Goal: Task Accomplishment & Management: Use online tool/utility

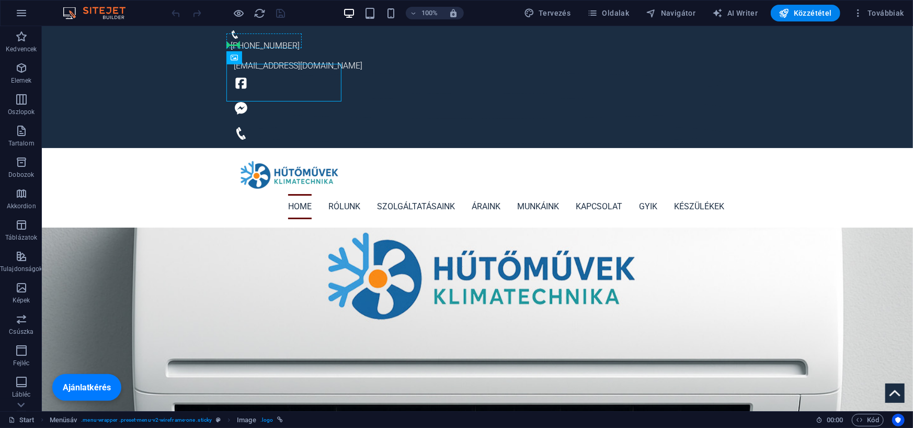
drag, startPoint x: 293, startPoint y: 55, endPoint x: 234, endPoint y: 41, distance: 60.3
click at [245, 57] on span "Image" at bounding box center [250, 57] width 17 height 6
select select "px"
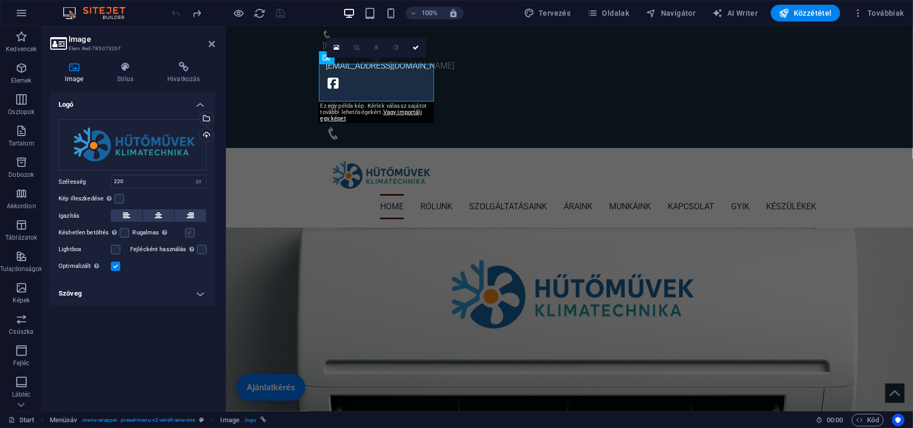
click at [187, 233] on label at bounding box center [189, 232] width 9 height 9
click at [0, 0] on input "Rugalmas Automatikusan betölti a retina képet és az okostelefonra optimalizált …" at bounding box center [0, 0] width 0 height 0
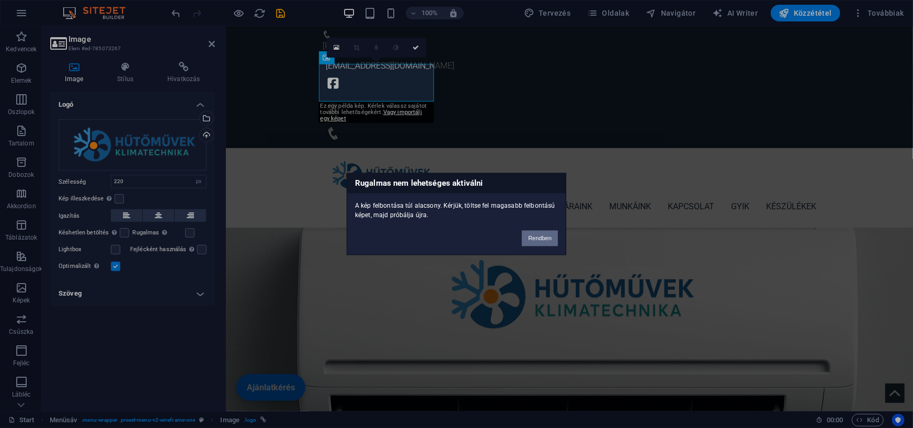
click at [541, 240] on button "Rendben" at bounding box center [540, 238] width 36 height 16
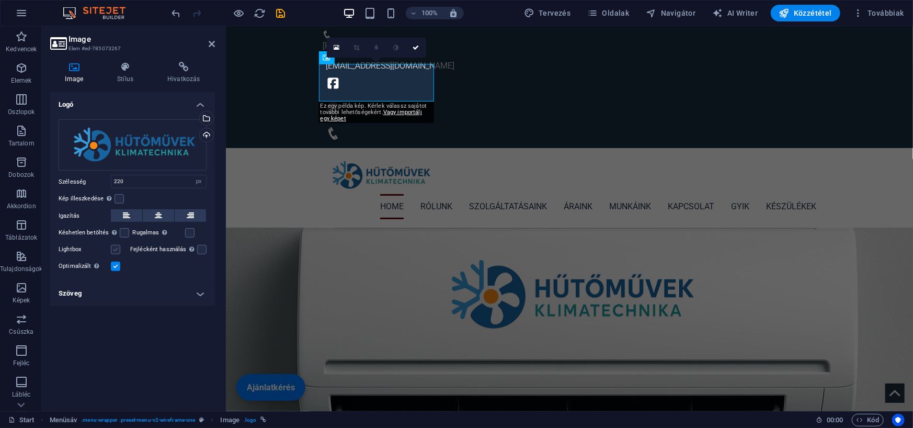
click at [115, 250] on label at bounding box center [115, 249] width 9 height 9
click at [0, 0] on input "Lightbox" at bounding box center [0, 0] width 0 height 0
click at [117, 198] on label at bounding box center [118, 198] width 9 height 9
click at [0, 0] on input "Kép illeszkedése Automatikusan igazítja a képet egy fix szélességhez és magassá…" at bounding box center [0, 0] width 0 height 0
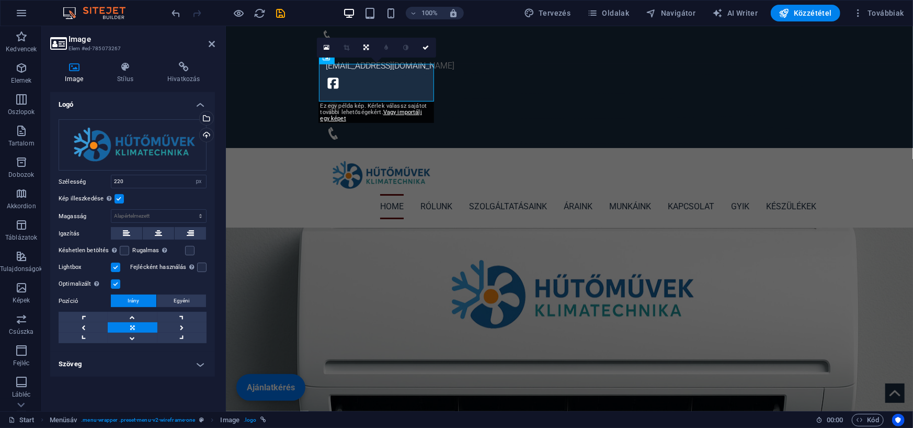
click at [117, 198] on label at bounding box center [118, 198] width 9 height 9
click at [0, 0] on input "Kép illeszkedése Automatikusan igazítja a képet egy fix szélességhez és magassá…" at bounding box center [0, 0] width 0 height 0
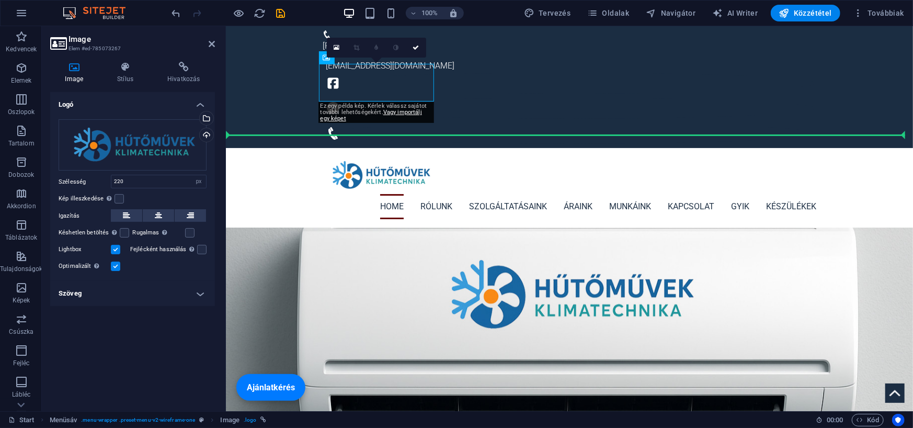
drag, startPoint x: 549, startPoint y: 84, endPoint x: 282, endPoint y: 101, distance: 268.1
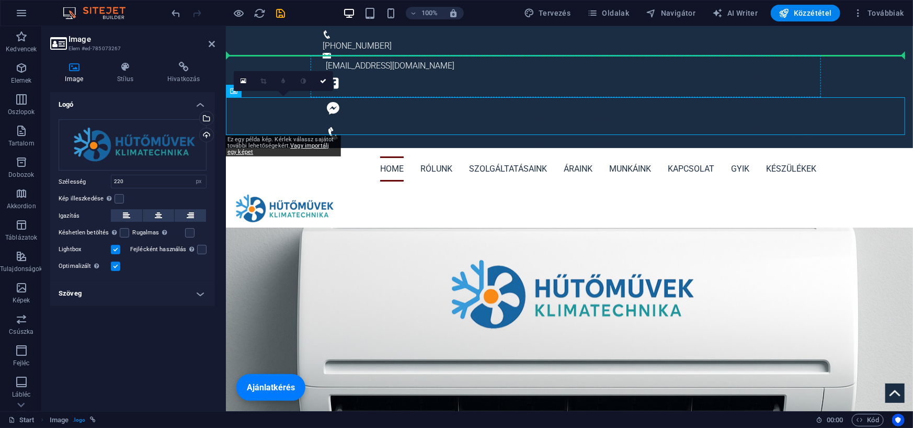
drag, startPoint x: 455, startPoint y: 115, endPoint x: 361, endPoint y: 73, distance: 102.5
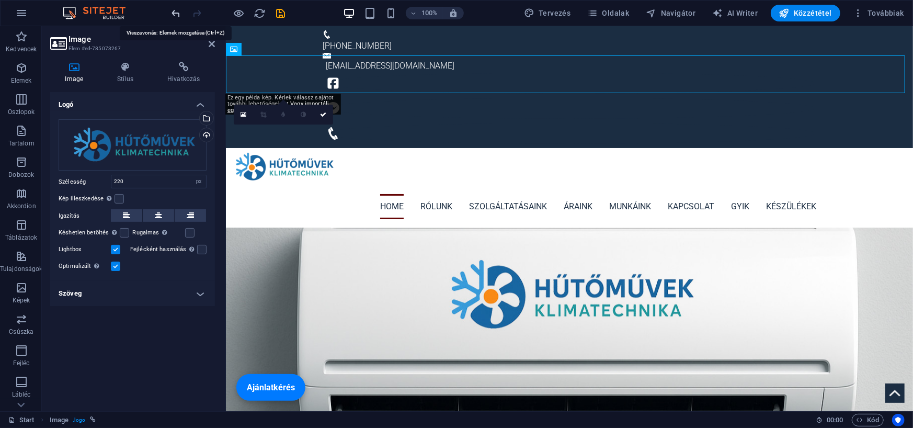
click at [179, 14] on icon "undo" at bounding box center [176, 13] width 12 height 12
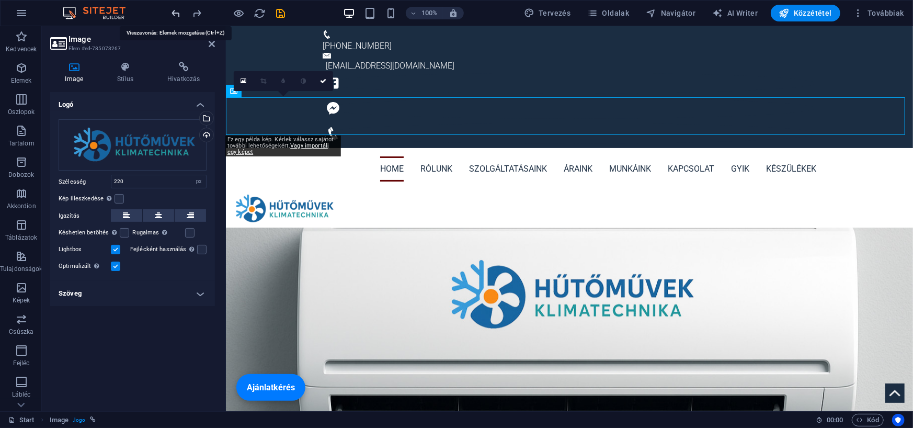
click at [179, 14] on icon "undo" at bounding box center [176, 13] width 12 height 12
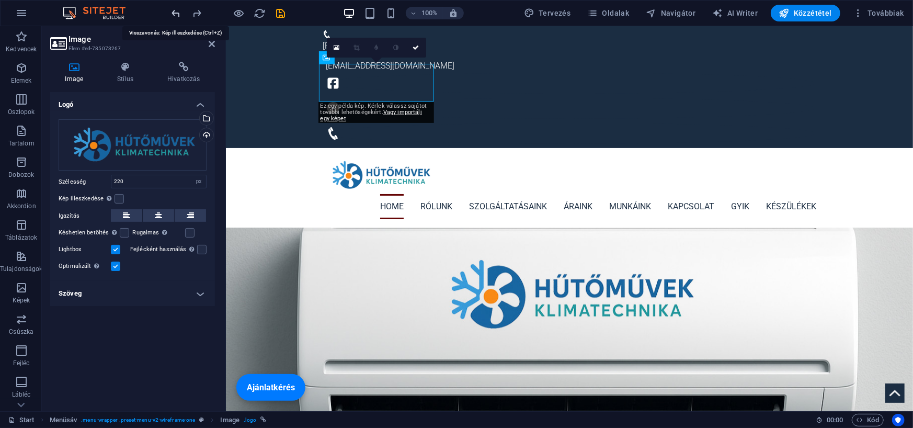
click at [178, 15] on icon "undo" at bounding box center [176, 13] width 12 height 12
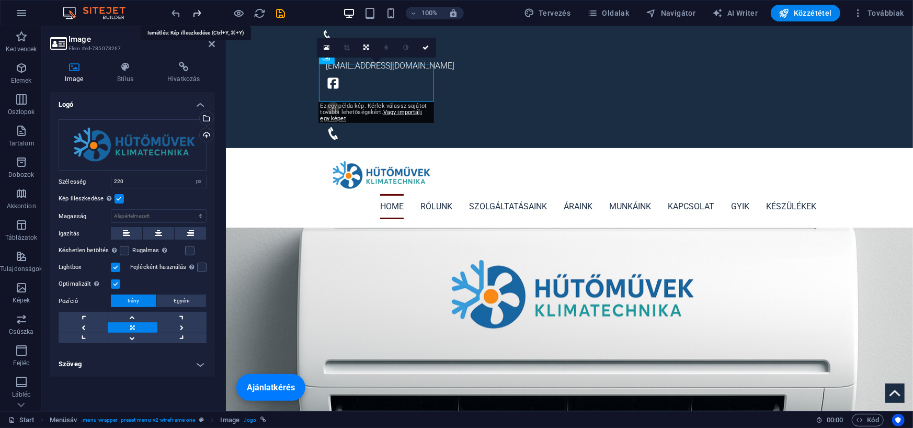
click at [199, 15] on icon "redo" at bounding box center [197, 13] width 12 height 12
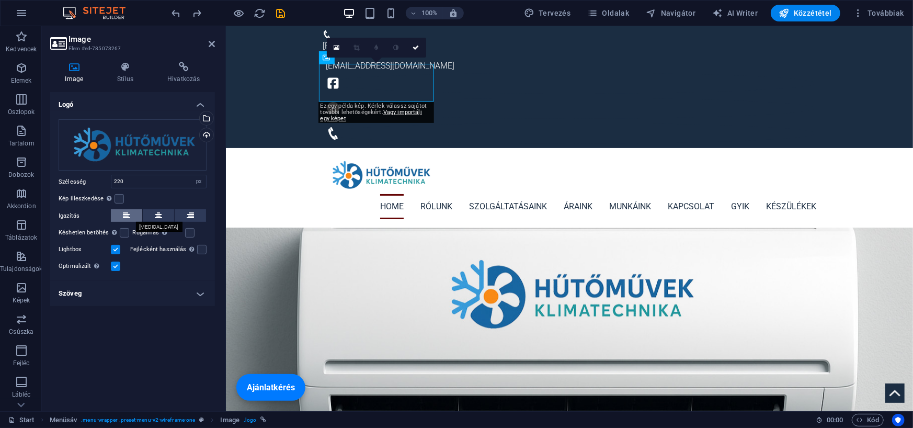
click at [125, 215] on icon at bounding box center [126, 215] width 7 height 13
click at [177, 16] on icon "undo" at bounding box center [176, 13] width 12 height 12
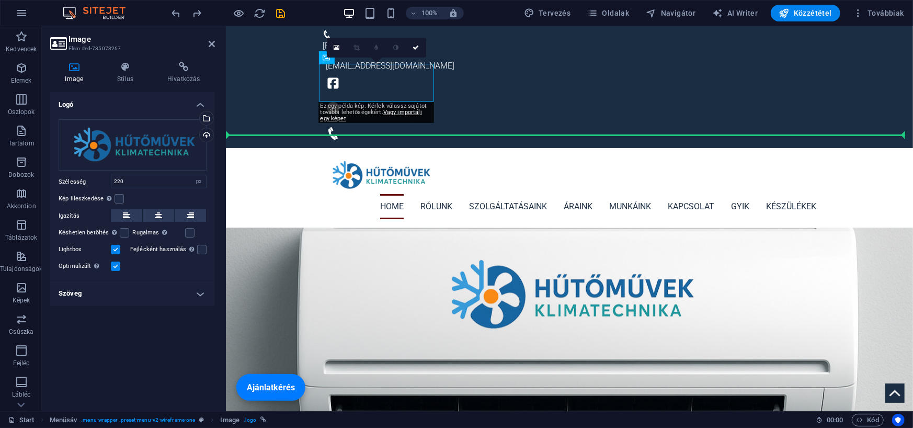
drag, startPoint x: 548, startPoint y: 84, endPoint x: 524, endPoint y: 103, distance: 31.3
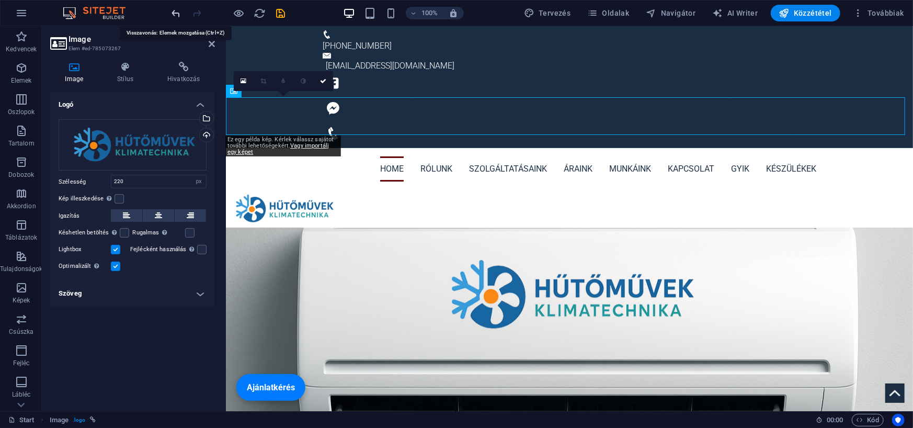
click at [180, 16] on icon "undo" at bounding box center [176, 13] width 12 height 12
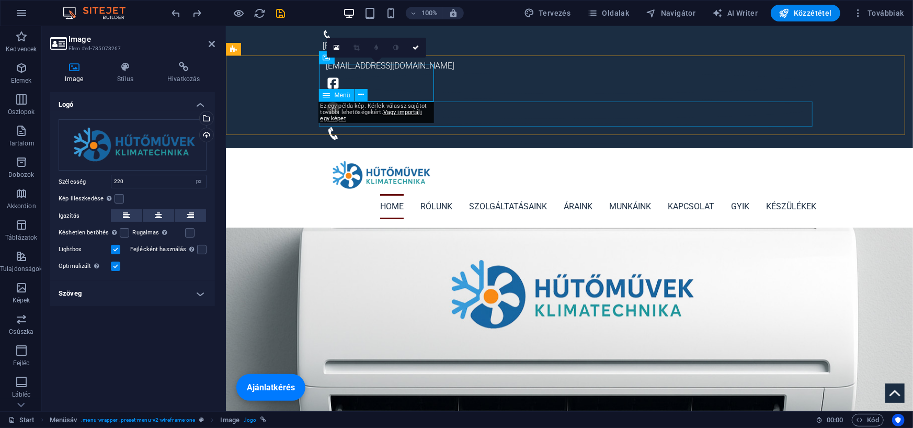
click at [503, 193] on nav "Home Rólunk Szolgáltatásaink Áraink Munkáink Kapcsolat GYIK Készülékek" at bounding box center [568, 205] width 493 height 25
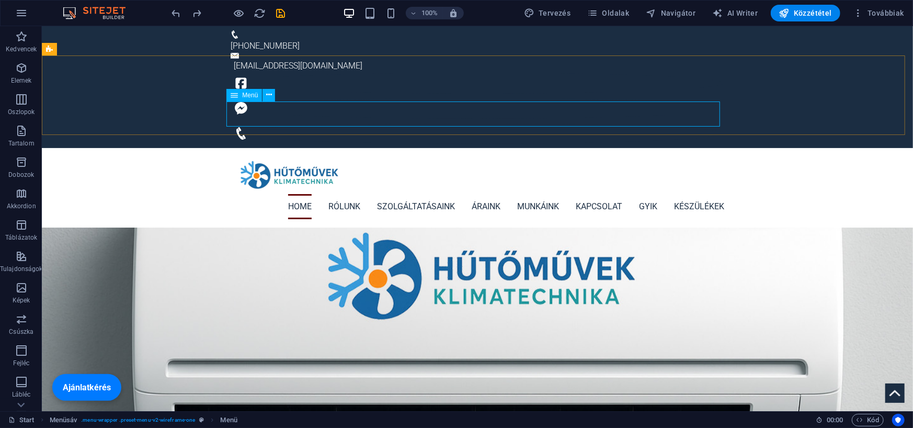
click at [236, 96] on icon at bounding box center [233, 95] width 7 height 13
drag, startPoint x: 236, startPoint y: 96, endPoint x: 9, endPoint y: 70, distance: 228.3
click at [236, 96] on icon at bounding box center [233, 95] width 7 height 13
select select
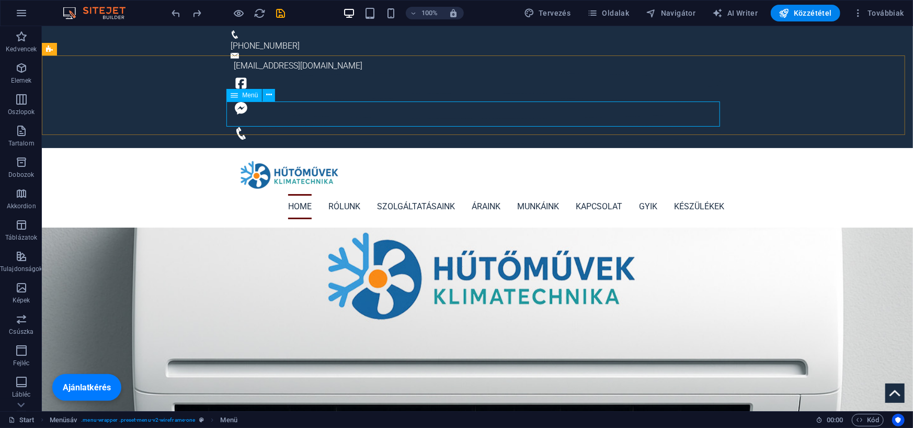
select select
select select "4"
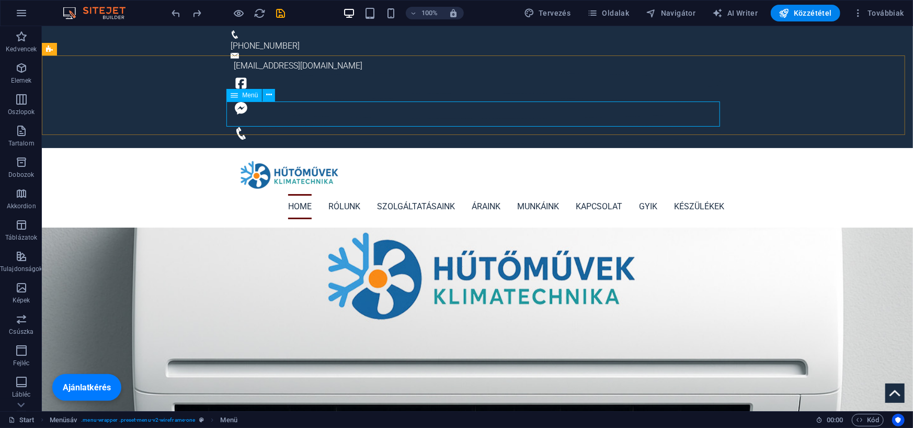
select select "5"
select select "overlay"
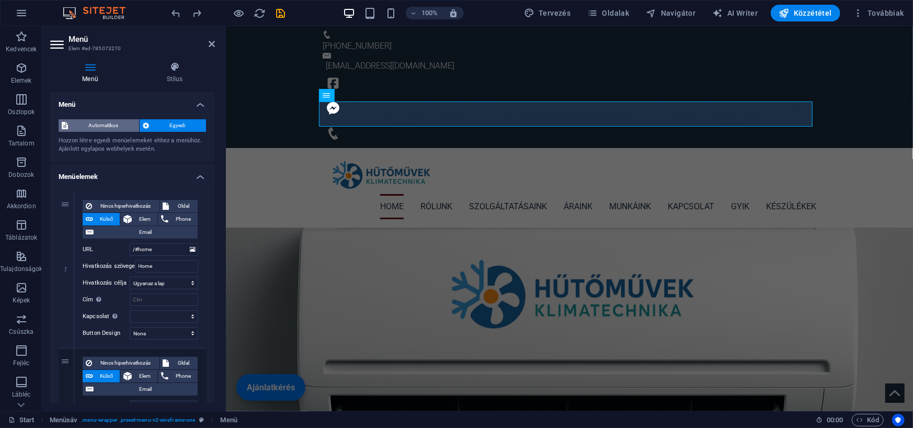
click at [101, 124] on span "Automatikus" at bounding box center [103, 125] width 65 height 13
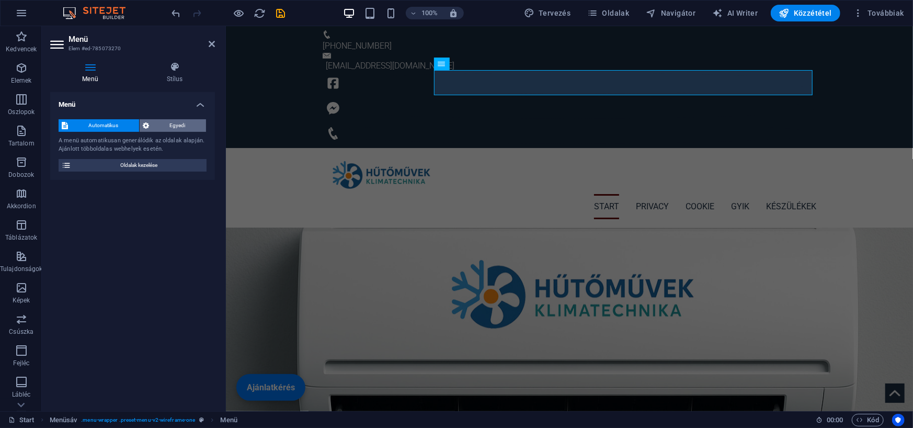
click at [181, 125] on span "Egyedi" at bounding box center [177, 125] width 51 height 13
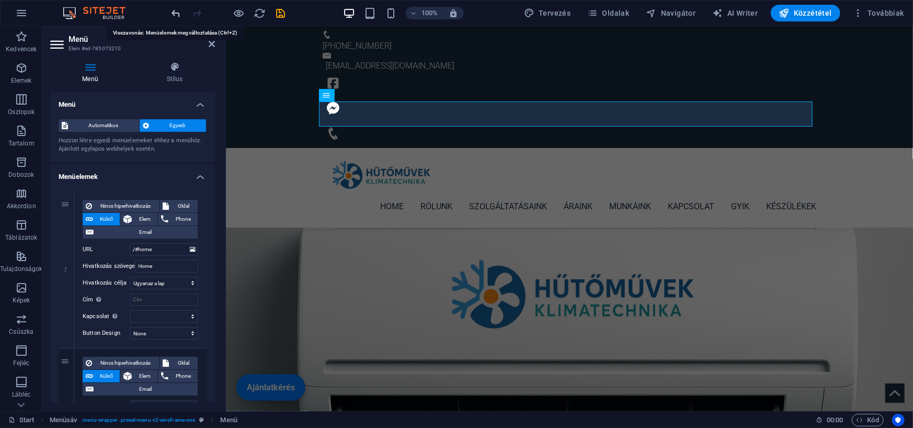
click at [178, 14] on icon "undo" at bounding box center [176, 13] width 12 height 12
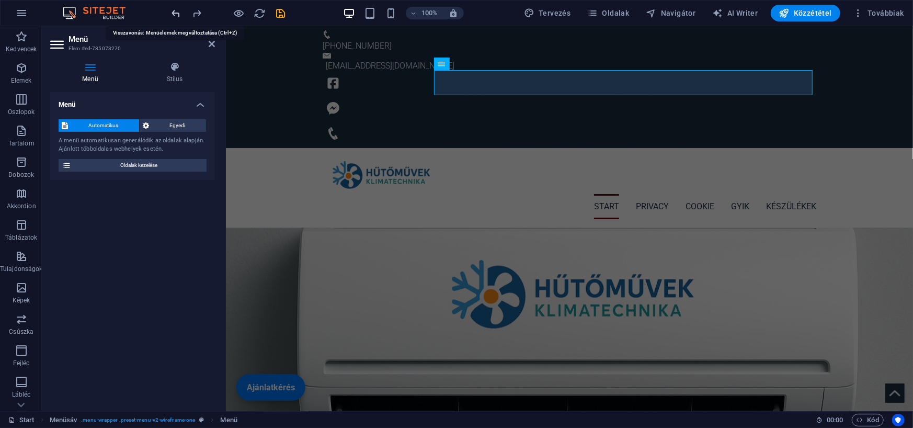
click at [178, 14] on icon "undo" at bounding box center [176, 13] width 12 height 12
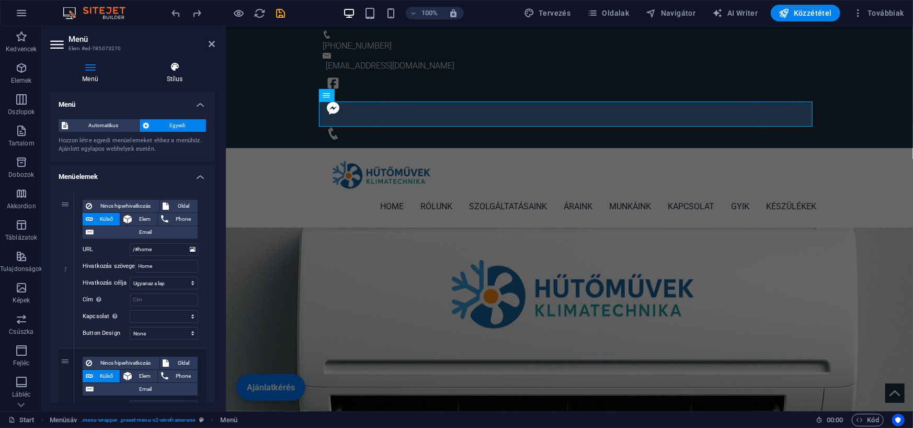
click at [171, 67] on icon at bounding box center [174, 67] width 80 height 10
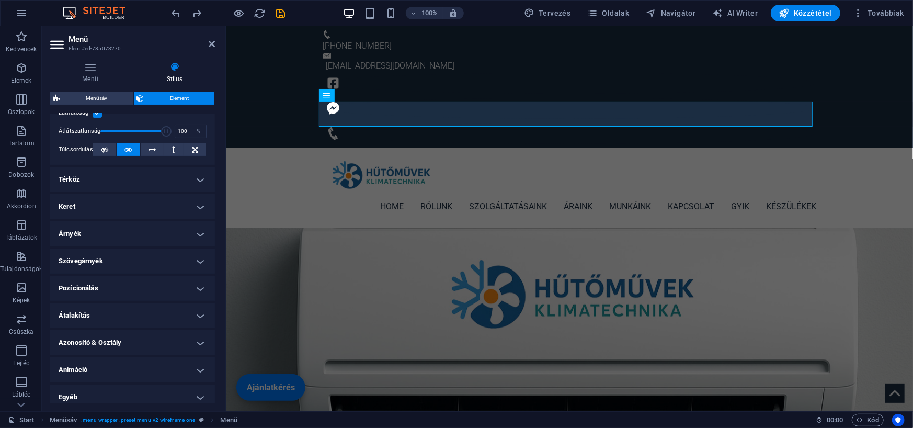
scroll to position [157, 0]
click at [183, 172] on h4 "Térköz" at bounding box center [132, 177] width 165 height 25
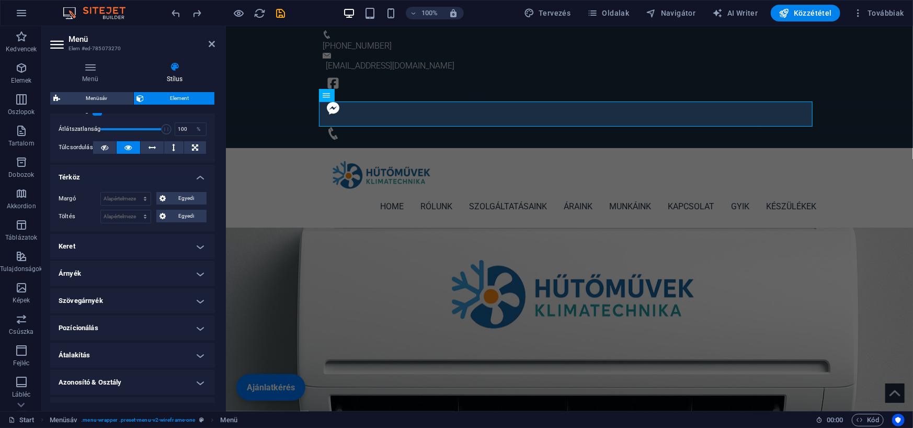
click at [136, 245] on h4 "Keret" at bounding box center [132, 246] width 165 height 25
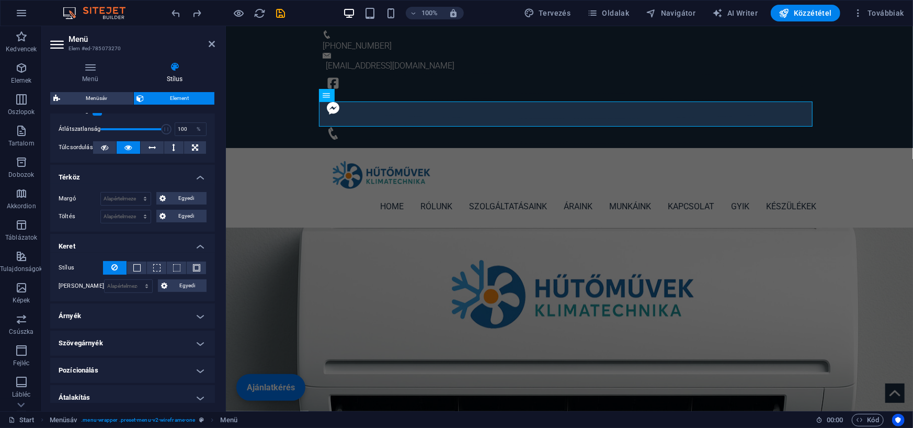
click at [123, 365] on h4 "Pozícionálás" at bounding box center [132, 369] width 165 height 25
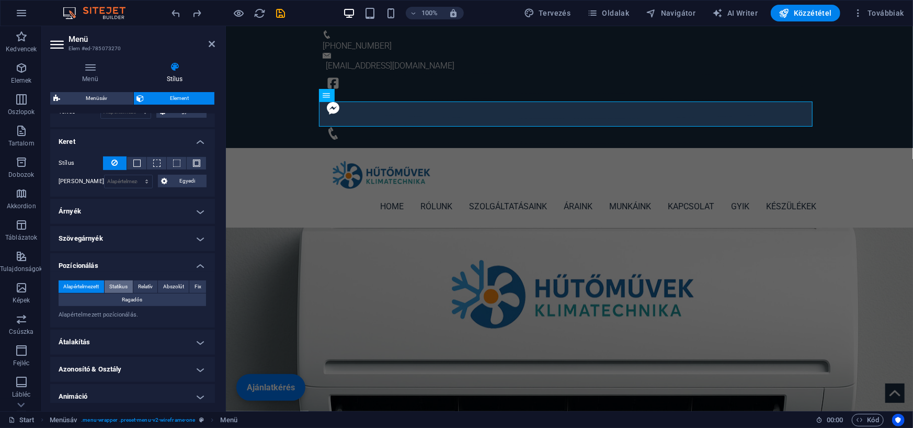
click at [118, 285] on span "Statikus" at bounding box center [118, 286] width 18 height 13
click at [146, 285] on span "Relatív" at bounding box center [145, 286] width 15 height 13
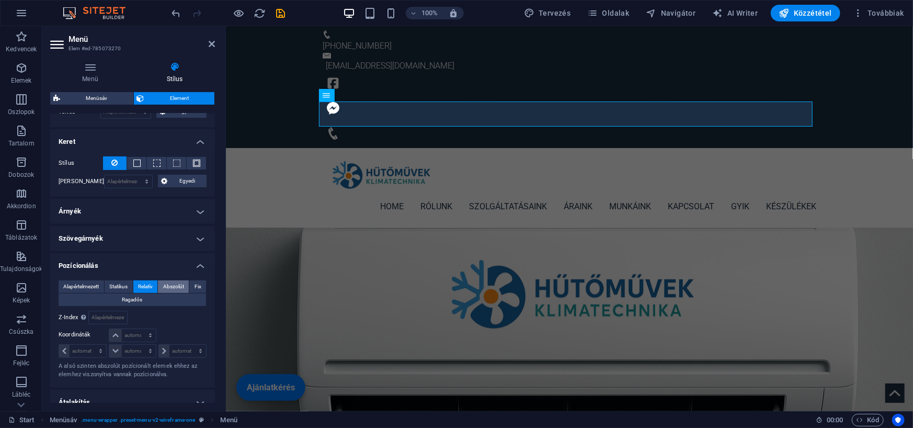
click at [172, 284] on span "Abszolút" at bounding box center [173, 286] width 21 height 13
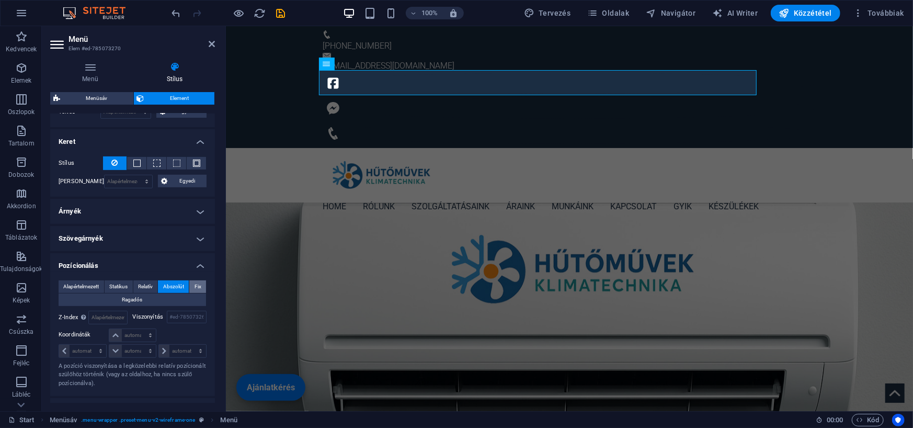
click at [192, 284] on button "Fix" at bounding box center [197, 286] width 17 height 13
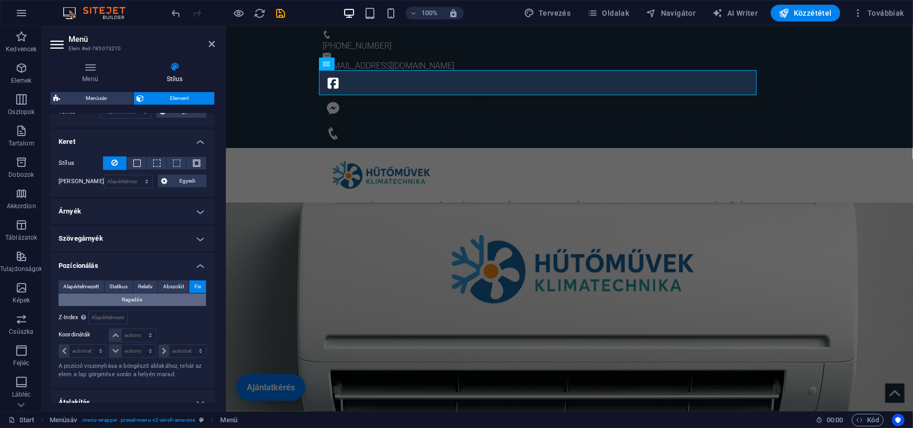
click at [127, 299] on span "Ragadós" at bounding box center [132, 299] width 20 height 13
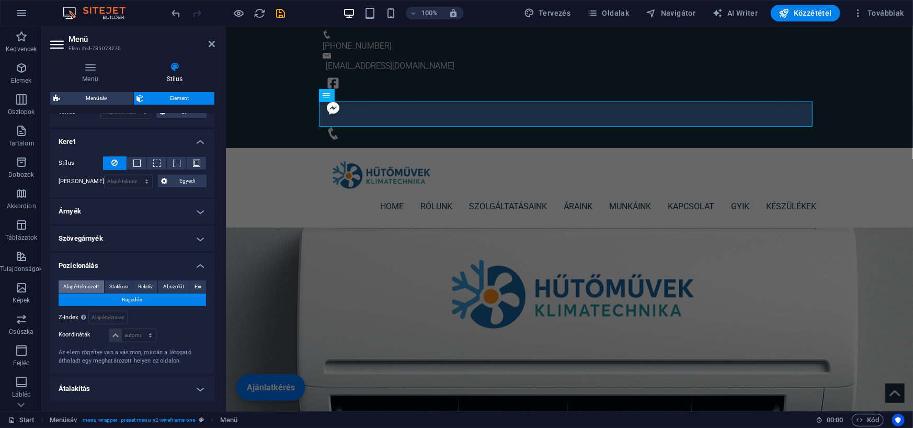
click at [86, 291] on span "Alapértelmezett" at bounding box center [81, 286] width 36 height 13
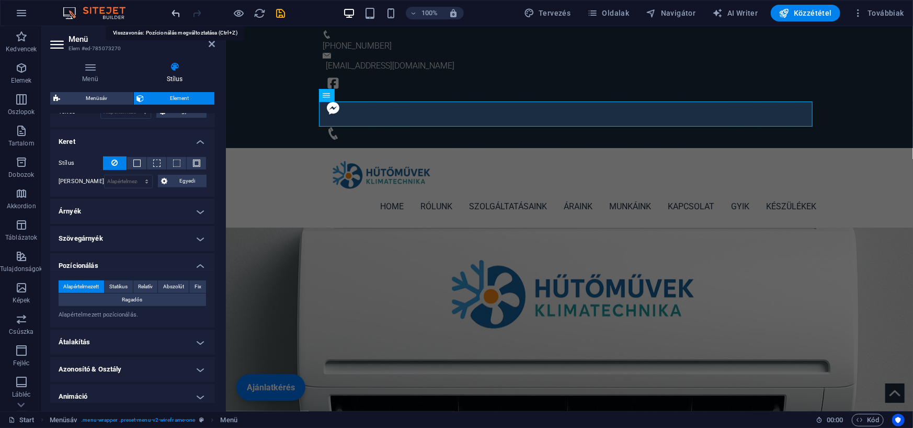
click at [175, 15] on icon "undo" at bounding box center [176, 13] width 12 height 12
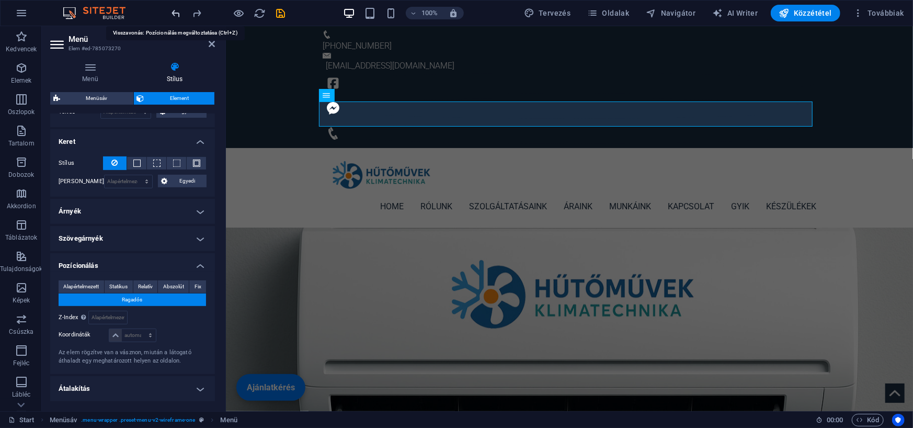
click at [175, 15] on icon "undo" at bounding box center [176, 13] width 12 height 12
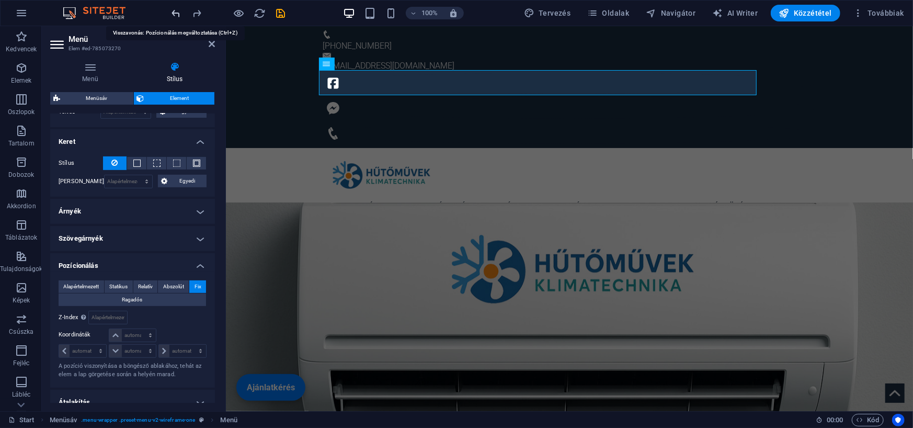
click at [175, 15] on icon "undo" at bounding box center [176, 13] width 12 height 12
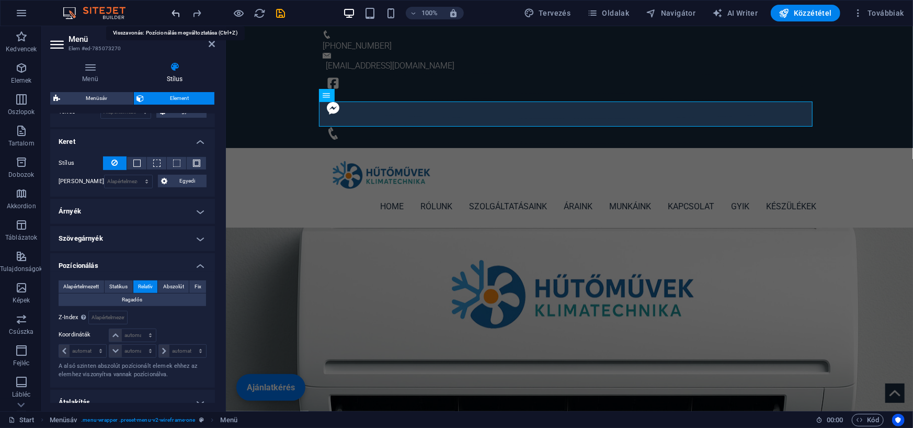
click at [175, 15] on icon "undo" at bounding box center [176, 13] width 12 height 12
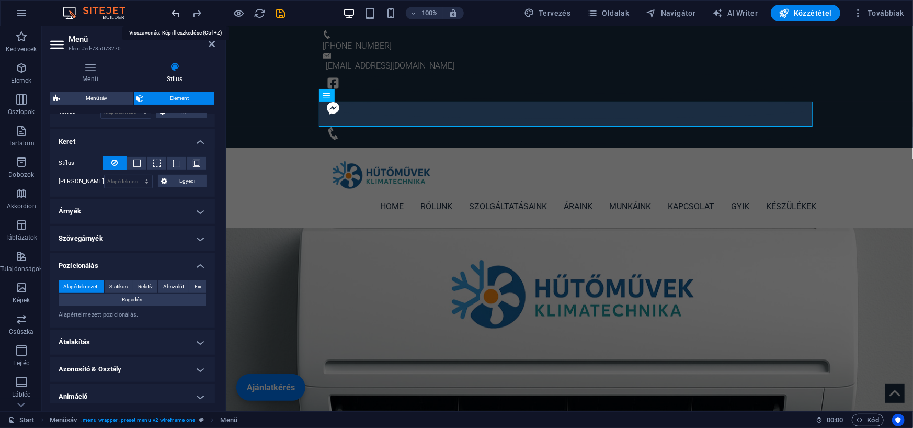
click at [178, 14] on icon "undo" at bounding box center [176, 13] width 12 height 12
click at [198, 13] on icon "redo" at bounding box center [197, 13] width 12 height 12
click at [175, 15] on icon "undo" at bounding box center [176, 13] width 12 height 12
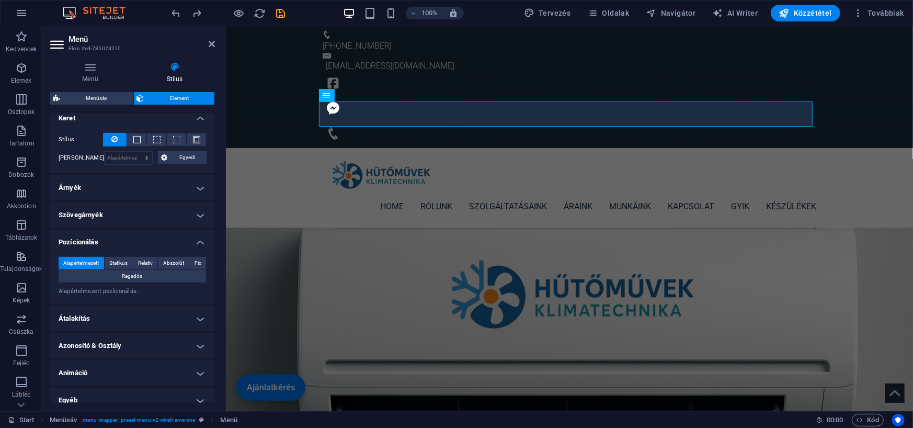
scroll to position [294, 0]
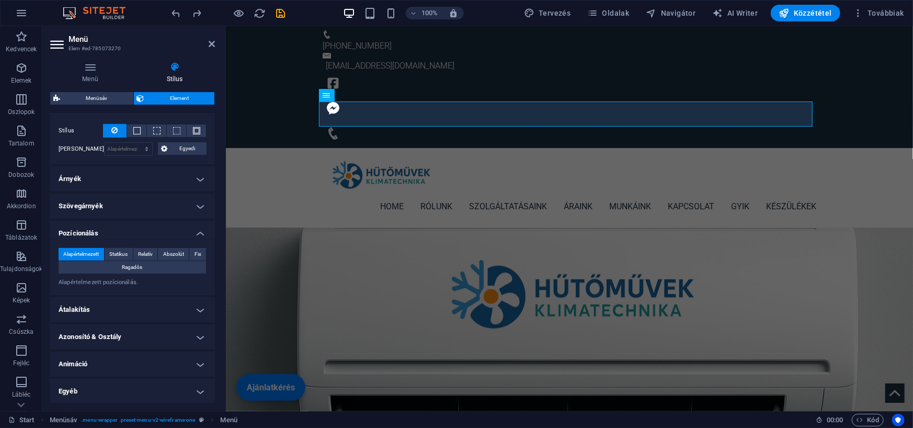
click at [130, 306] on h4 "Átalakítás" at bounding box center [132, 309] width 165 height 25
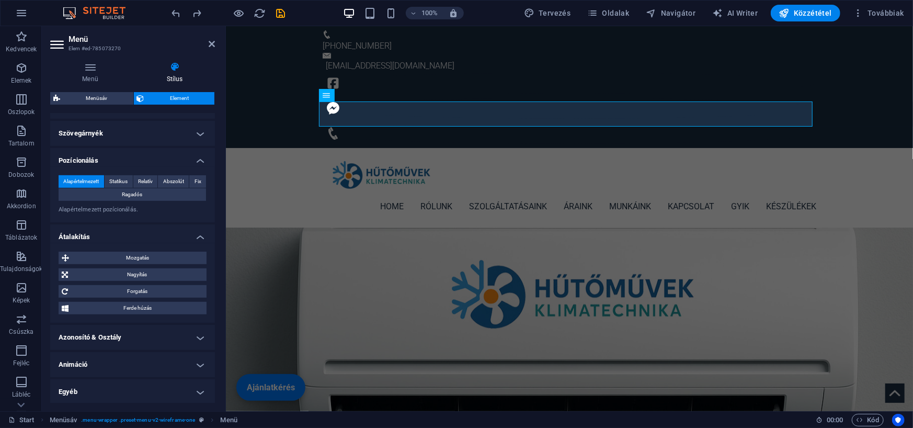
scroll to position [367, 0]
click at [125, 392] on h4 "Egyéb" at bounding box center [132, 390] width 165 height 25
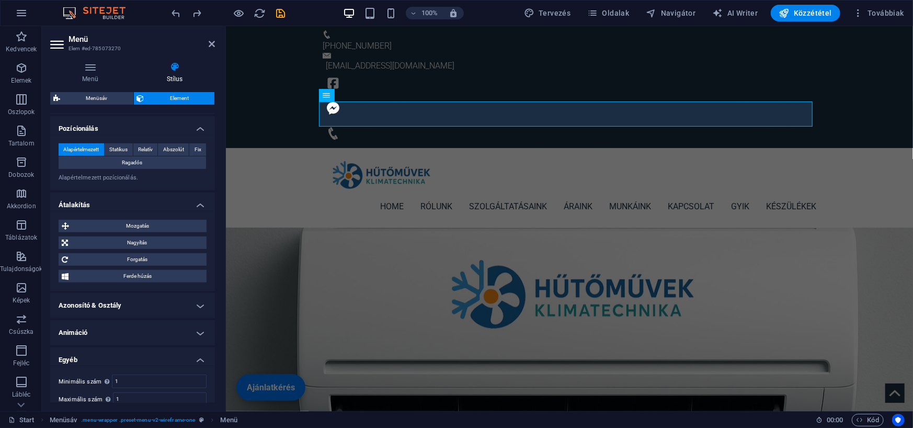
scroll to position [432, 0]
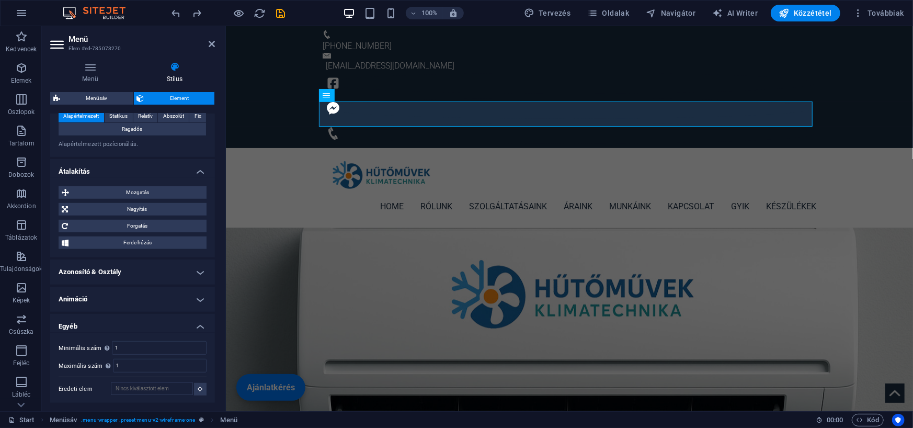
click at [120, 303] on h4 "Animáció" at bounding box center [132, 298] width 165 height 25
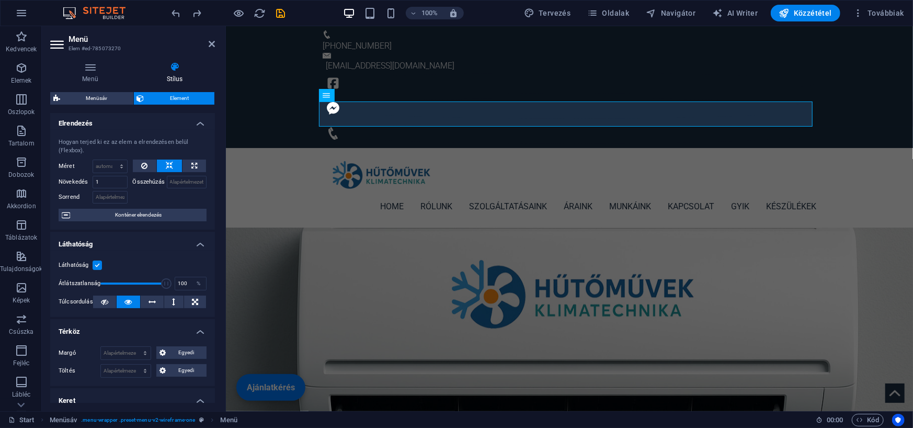
scroll to position [0, 0]
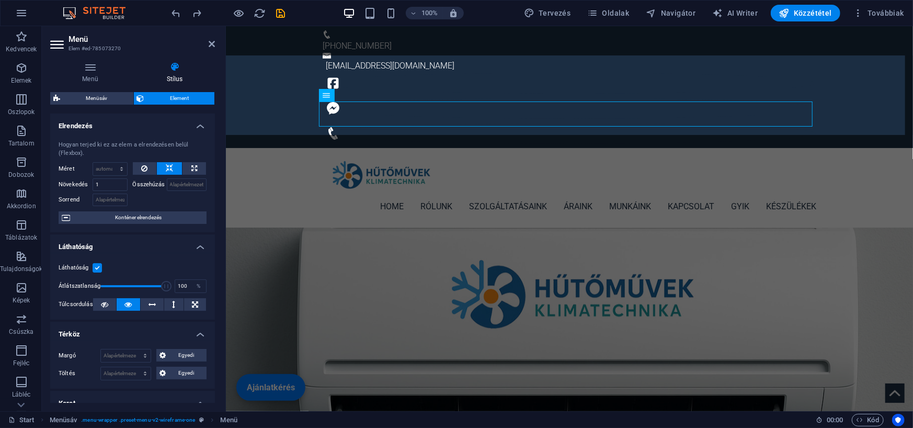
click at [89, 96] on span "Menüsáv" at bounding box center [96, 98] width 67 height 13
select select "rem"
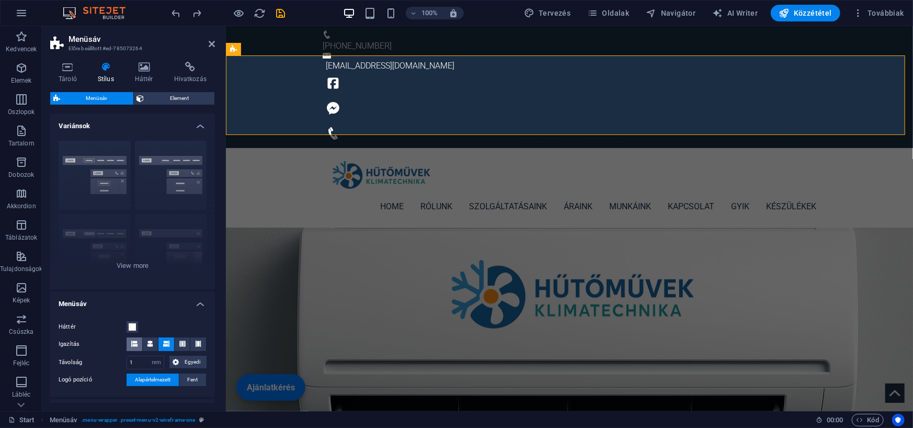
click at [131, 344] on icon at bounding box center [134, 343] width 6 height 6
click at [149, 345] on icon at bounding box center [150, 343] width 6 height 6
drag, startPoint x: 134, startPoint y: 364, endPoint x: 120, endPoint y: 364, distance: 14.1
click at [120, 364] on div "Távolság 1 px rem % vh vw Egyedi Egyedi" at bounding box center [133, 362] width 148 height 14
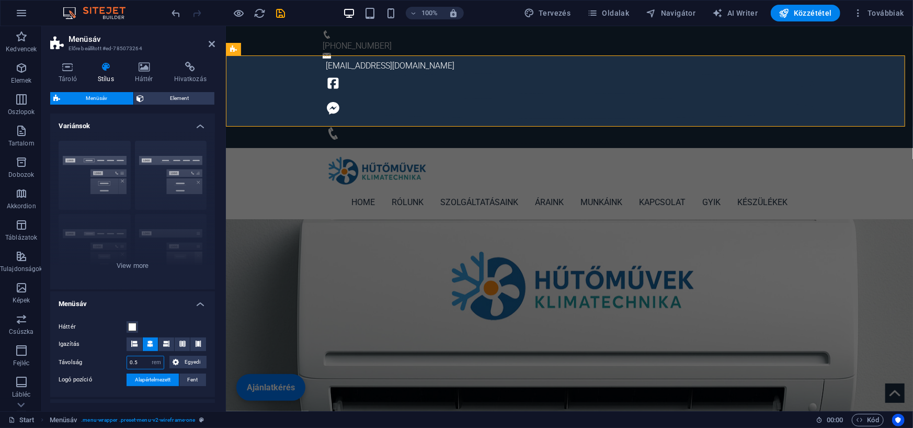
drag, startPoint x: 141, startPoint y: 363, endPoint x: 134, endPoint y: 363, distance: 6.3
click at [134, 363] on input "0.5" at bounding box center [145, 362] width 37 height 13
type input "1"
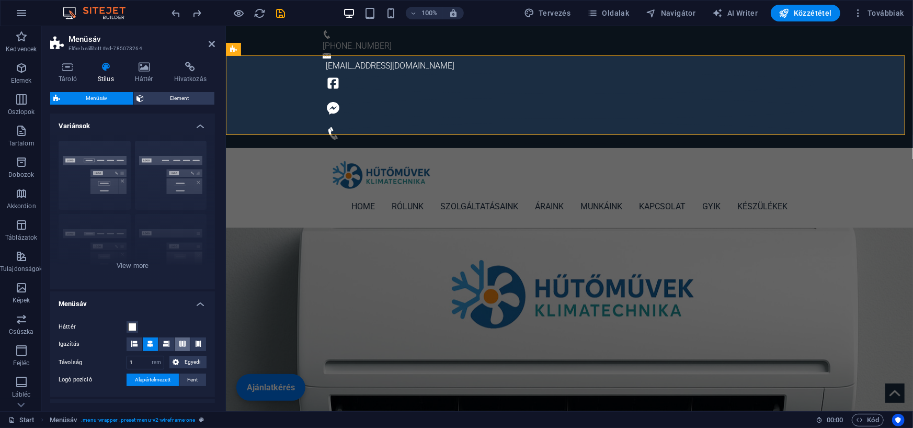
click at [179, 340] on icon at bounding box center [182, 343] width 6 height 6
click at [200, 344] on button at bounding box center [198, 344] width 16 height 14
click at [147, 342] on icon at bounding box center [150, 343] width 6 height 6
click at [117, 265] on div "Keret Középre igazított Alapértelmezett Rögzített [PERSON_NAME] Trigger Széles …" at bounding box center [132, 210] width 165 height 157
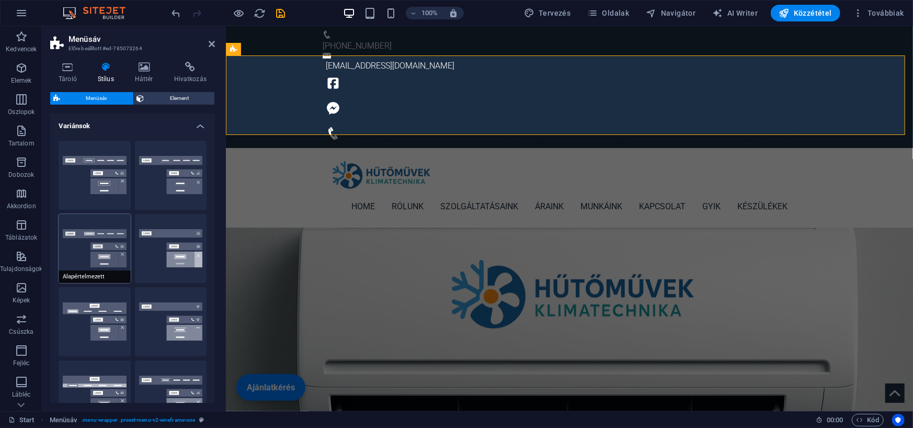
click at [105, 239] on button "Alapértelmezett" at bounding box center [95, 248] width 72 height 69
click at [107, 166] on button "Keret" at bounding box center [95, 175] width 72 height 69
click at [170, 169] on button "Középre igazított" at bounding box center [171, 175] width 72 height 69
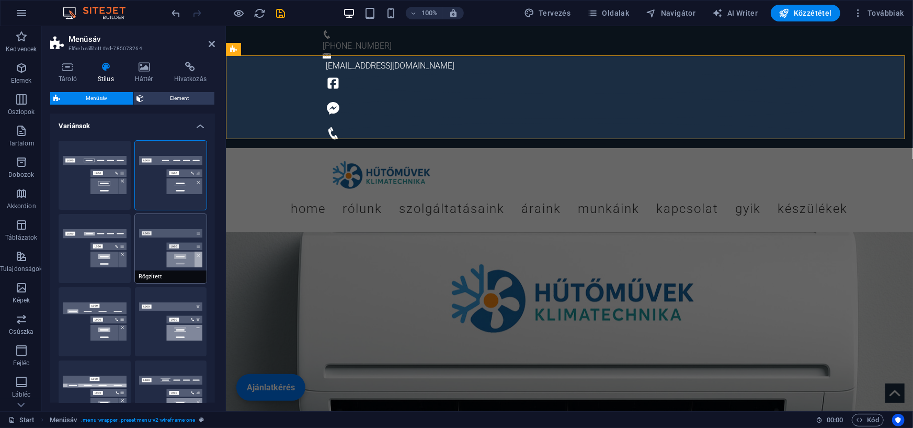
click at [172, 245] on button "Rögzített" at bounding box center [171, 248] width 72 height 69
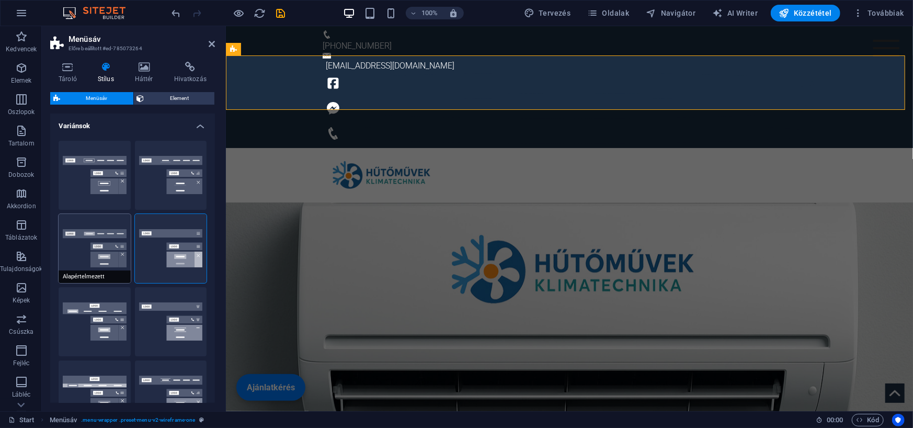
click at [109, 249] on button "Alapértelmezett" at bounding box center [95, 248] width 72 height 69
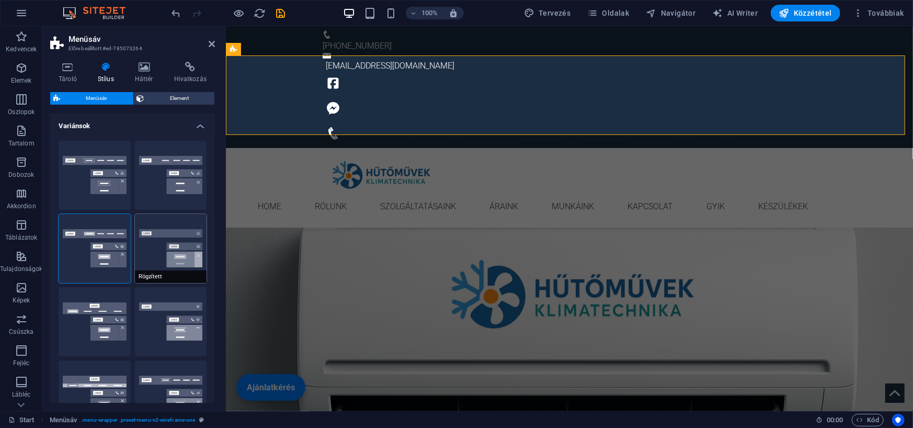
click at [180, 245] on button "Rögzített" at bounding box center [171, 248] width 72 height 69
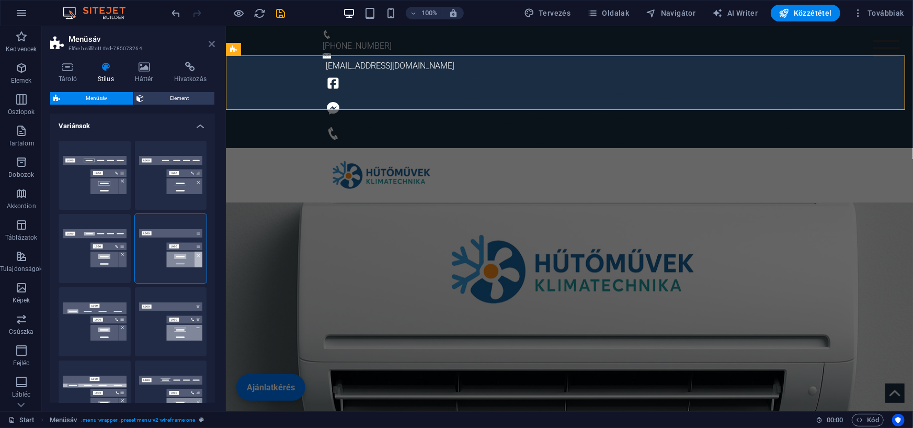
click at [213, 47] on icon at bounding box center [212, 44] width 6 height 8
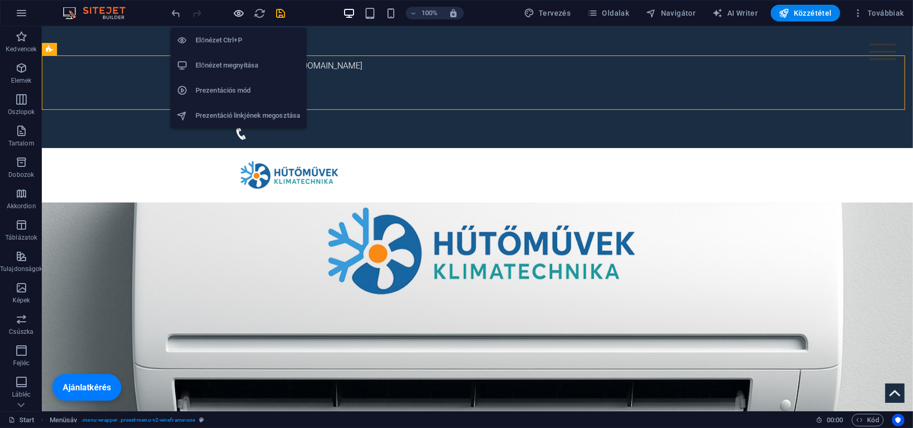
click at [240, 13] on icon "button" at bounding box center [239, 13] width 12 height 12
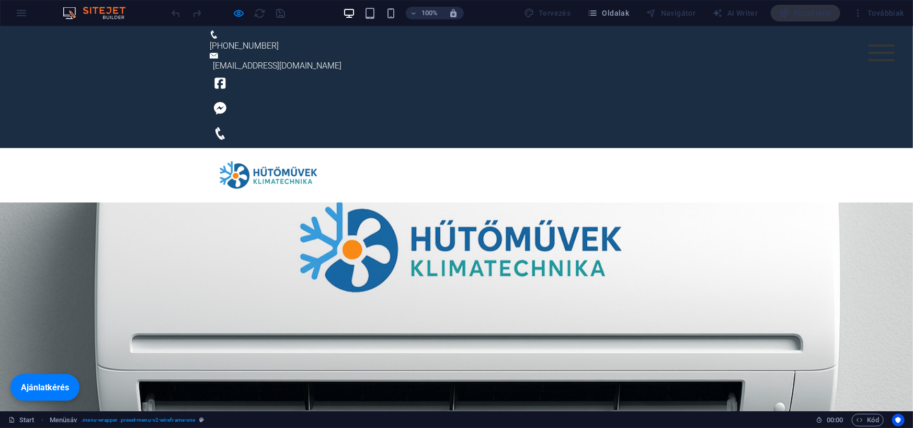
click at [880, 54] on div at bounding box center [881, 52] width 26 height 17
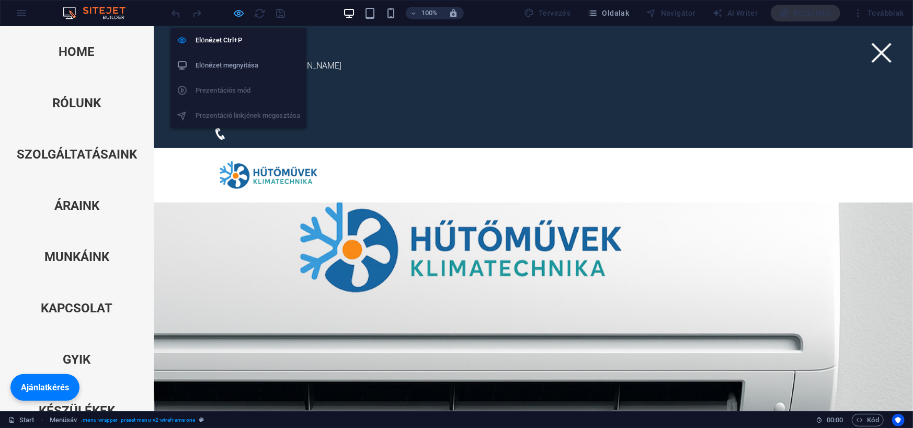
click at [237, 15] on icon "button" at bounding box center [239, 13] width 12 height 12
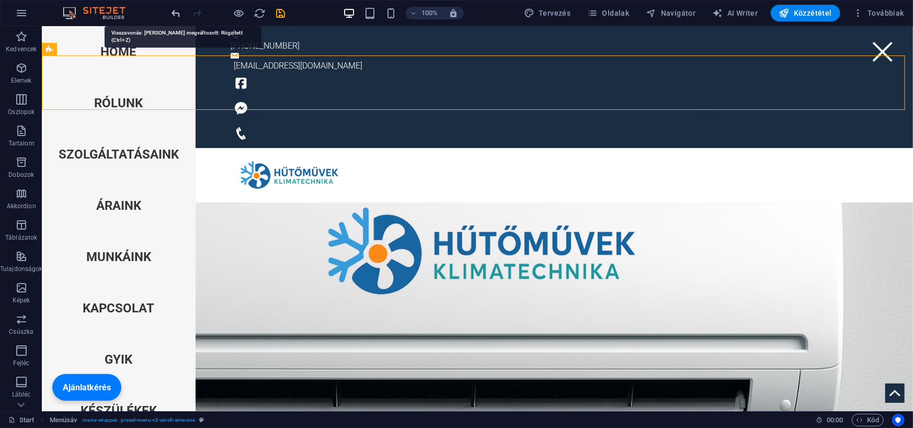
click at [179, 15] on icon "undo" at bounding box center [176, 13] width 12 height 12
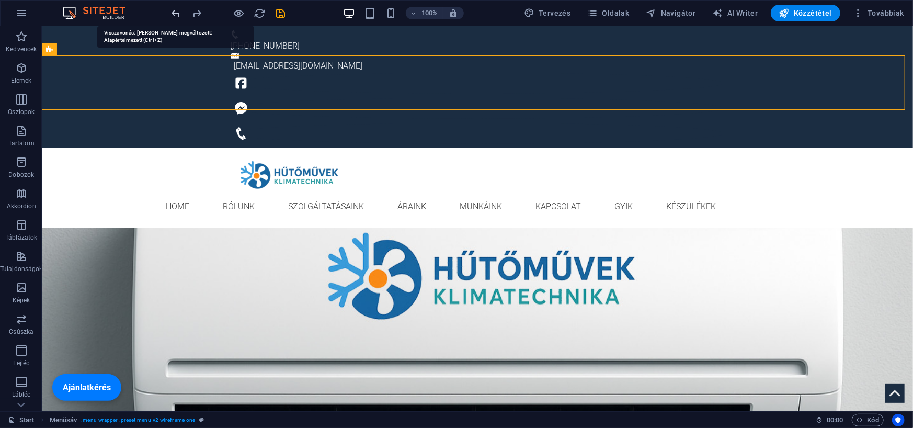
click at [179, 15] on icon "undo" at bounding box center [176, 13] width 12 height 12
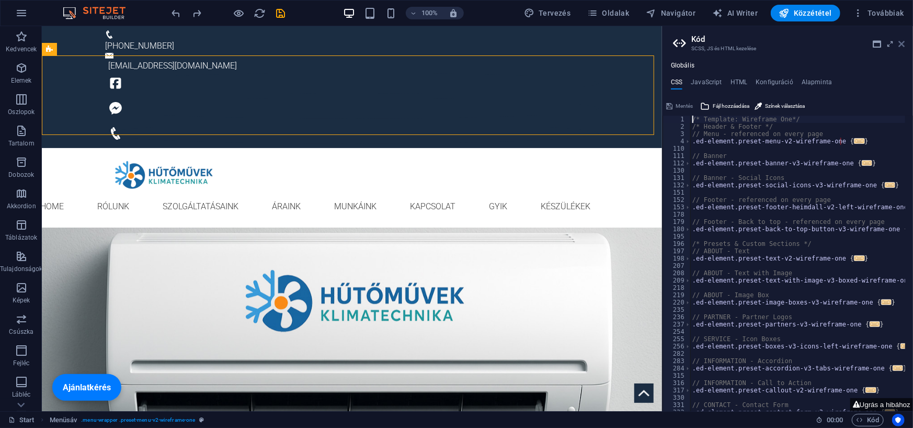
click at [902, 43] on icon at bounding box center [901, 44] width 6 height 8
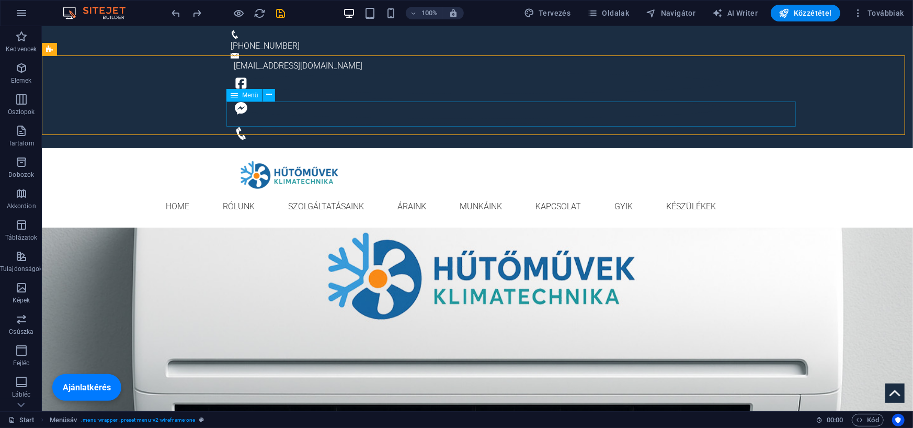
click at [245, 95] on span "Menü" at bounding box center [250, 95] width 16 height 6
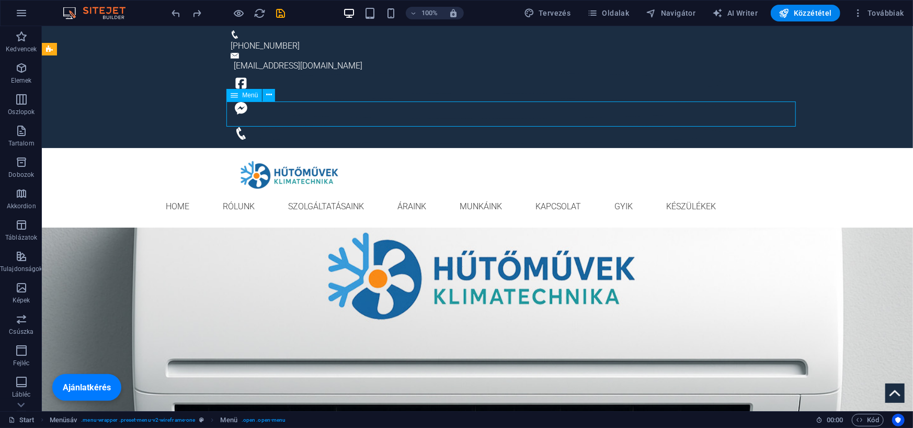
click at [245, 95] on span "Menü" at bounding box center [250, 95] width 16 height 6
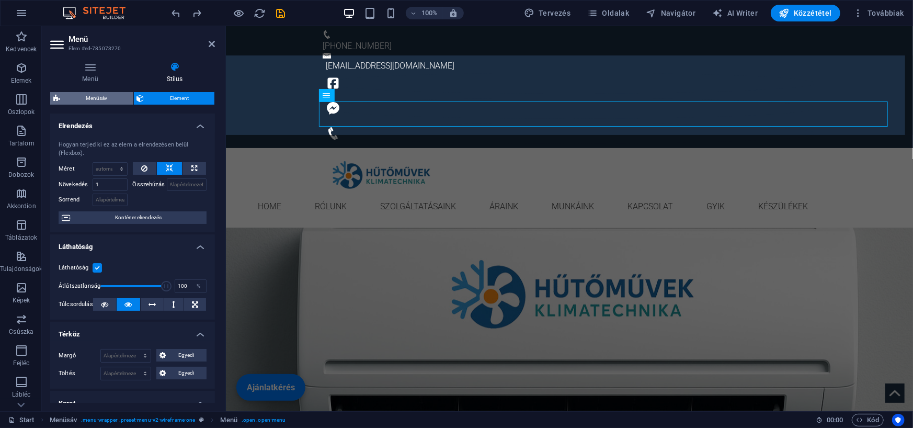
click at [94, 101] on span "Menüsáv" at bounding box center [96, 98] width 67 height 13
select select "rem"
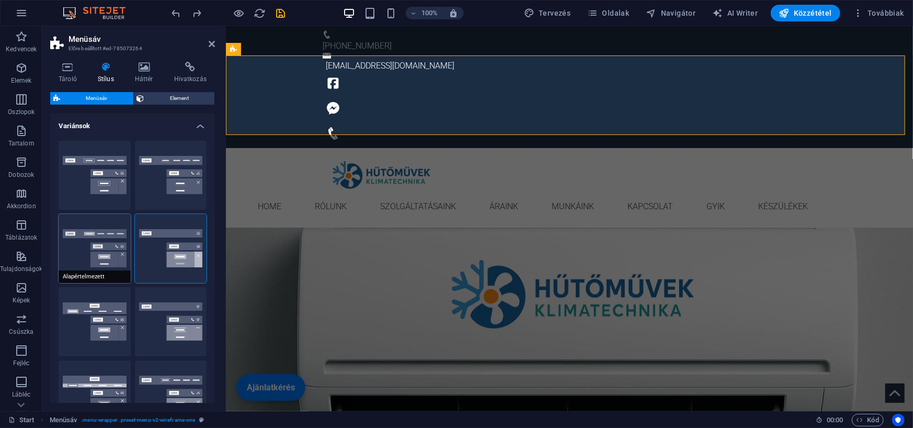
click at [104, 256] on button "Alapértelmezett" at bounding box center [95, 248] width 72 height 69
click at [84, 320] on button "Loki" at bounding box center [95, 321] width 72 height 69
type input "0"
select select "DISABLED_OPTION_VALUE"
type input "2"
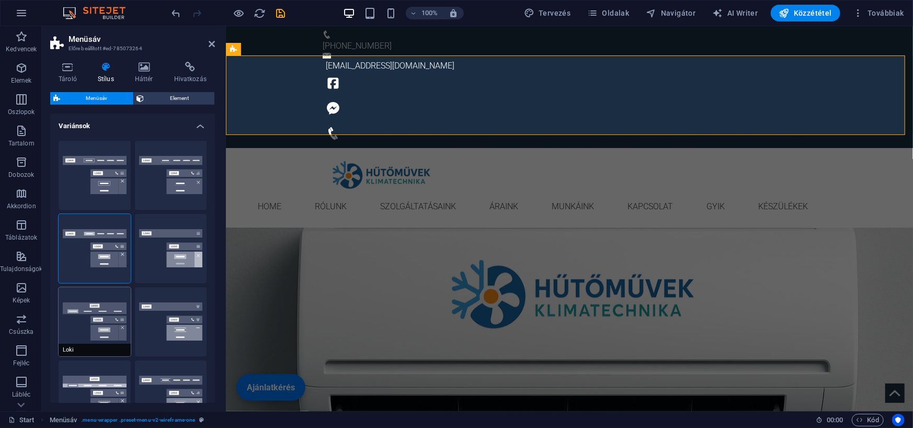
type input "1"
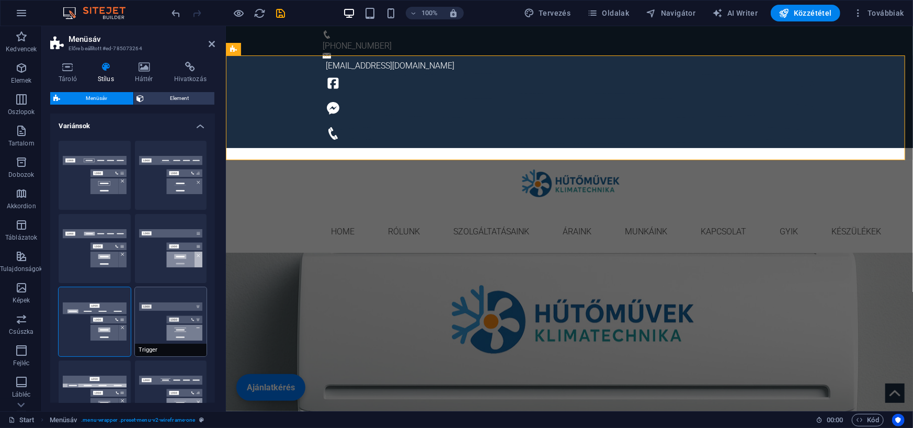
click at [162, 317] on button "Trigger" at bounding box center [171, 321] width 72 height 69
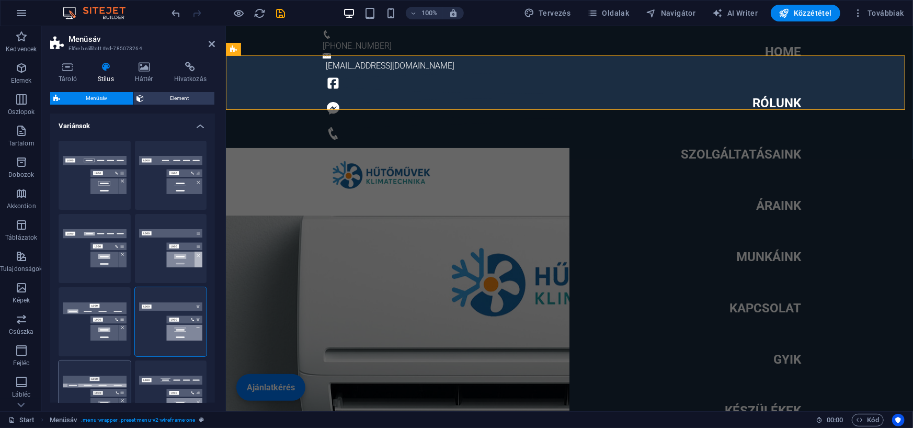
click at [97, 376] on button "Széles" at bounding box center [95, 394] width 72 height 69
type input "0"
type input "2"
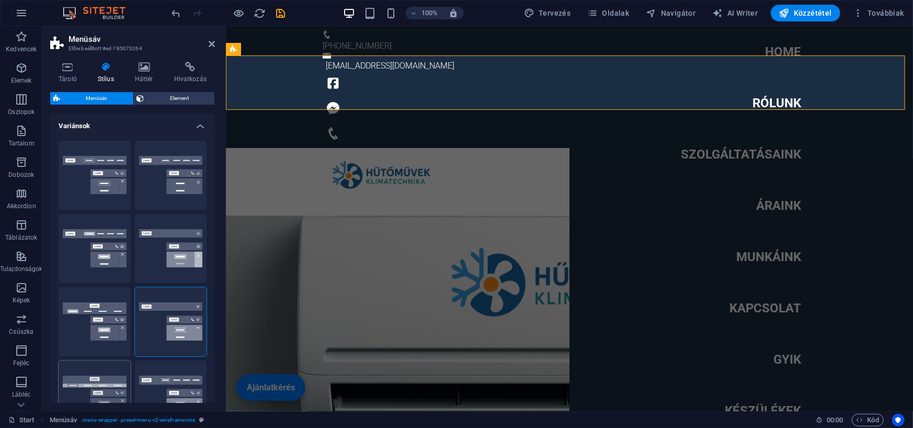
type input "2"
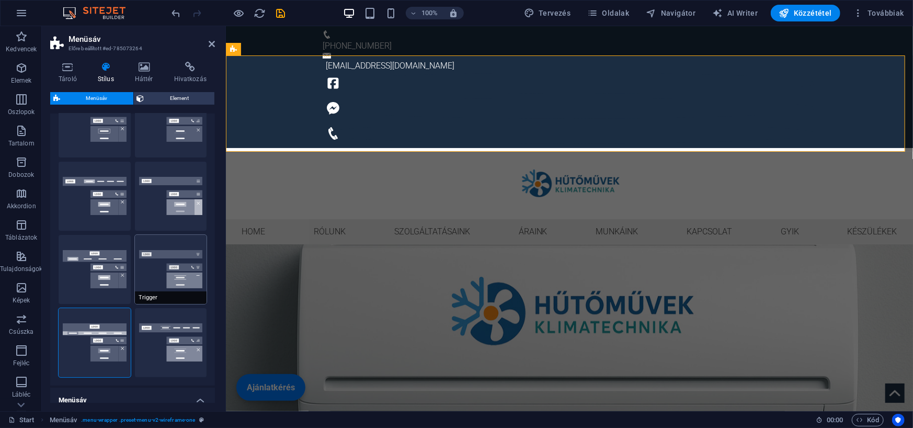
scroll to position [105, 0]
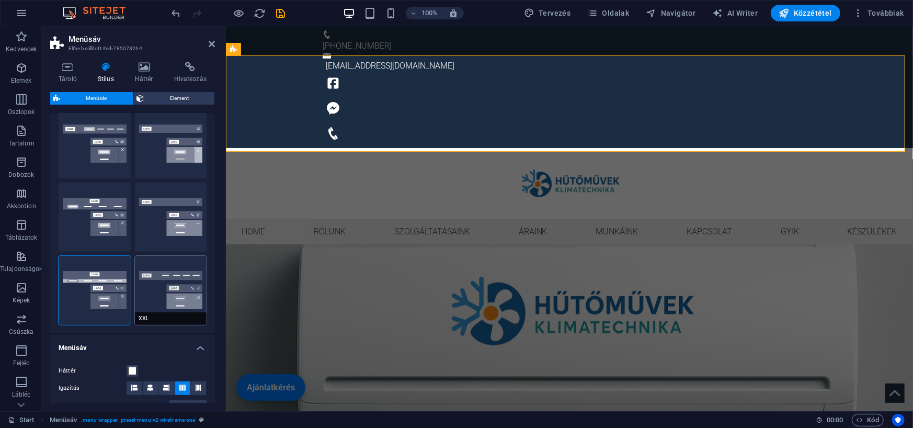
click at [167, 268] on button "XXL" at bounding box center [171, 290] width 72 height 69
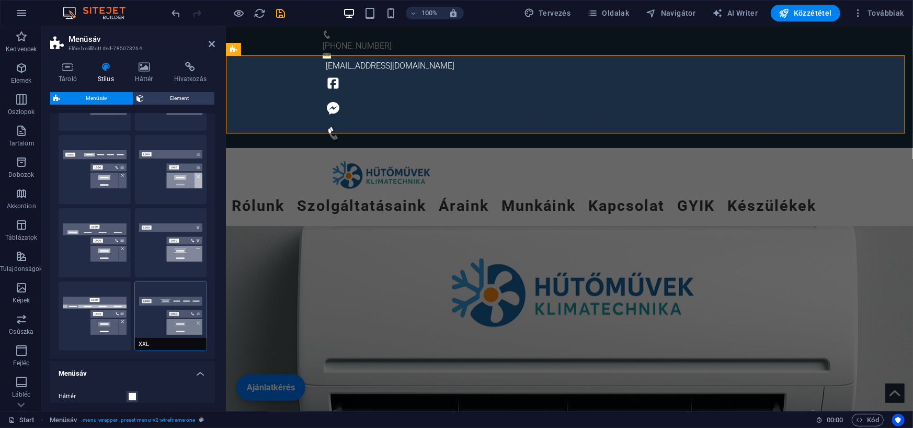
scroll to position [0, 0]
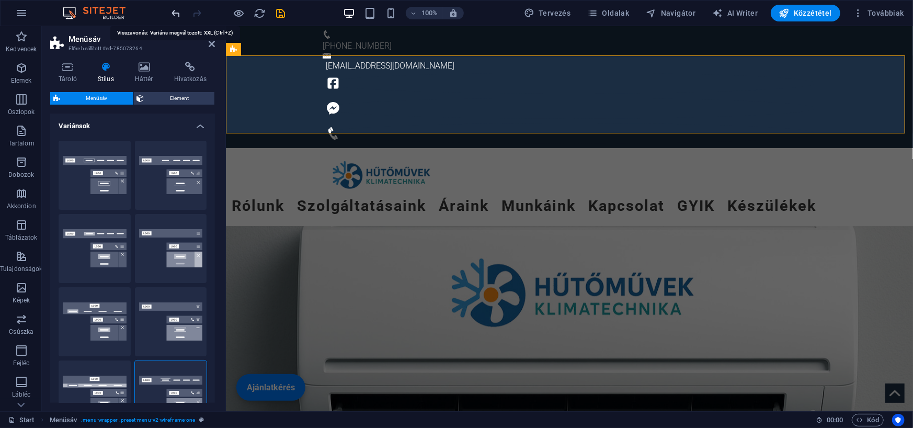
click at [174, 16] on icon "undo" at bounding box center [176, 13] width 12 height 12
type input "0"
type input "2"
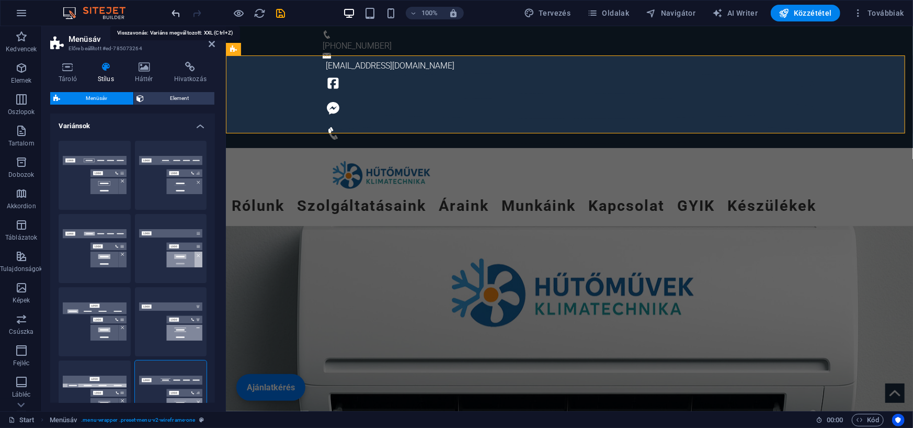
type input "2"
click at [174, 16] on icon "undo" at bounding box center [176, 13] width 12 height 12
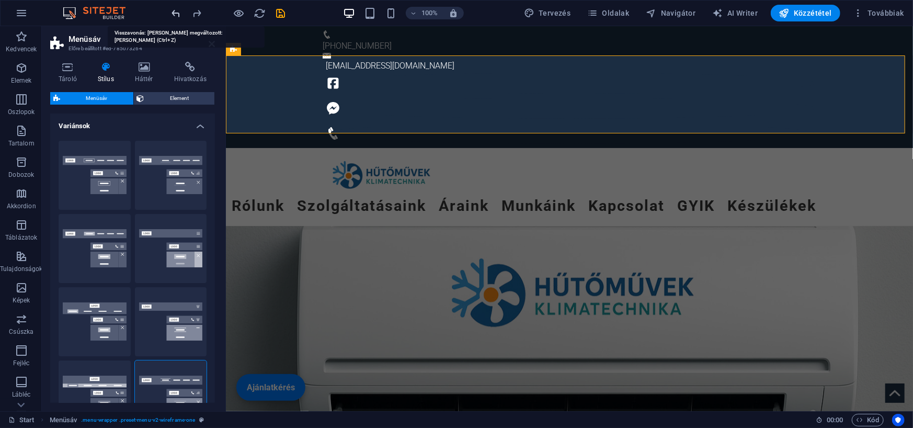
click at [174, 16] on icon "undo" at bounding box center [176, 13] width 12 height 12
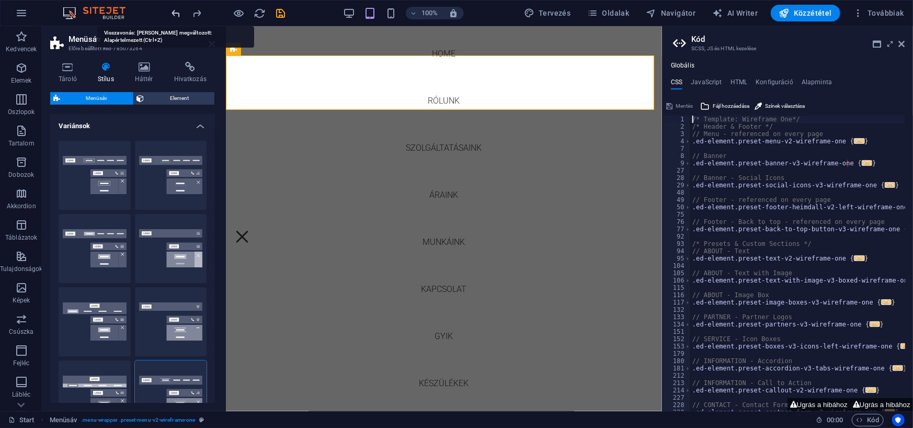
click at [174, 16] on icon "undo" at bounding box center [176, 13] width 12 height 12
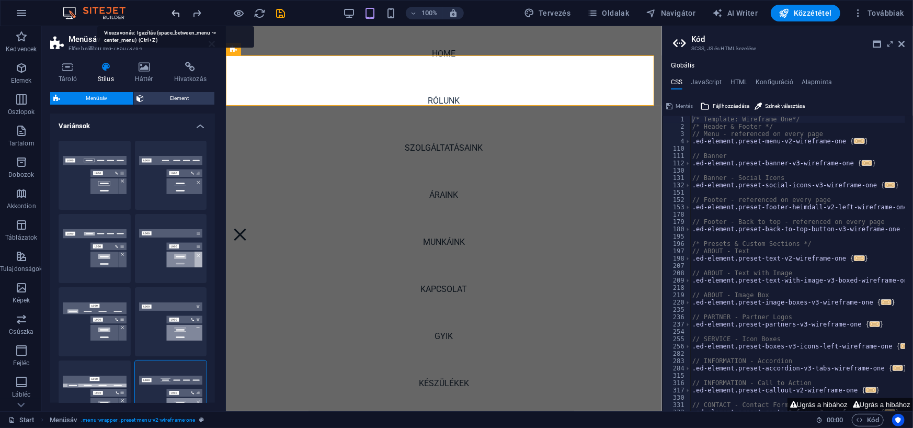
click at [174, 16] on icon "undo" at bounding box center [176, 13] width 12 height 12
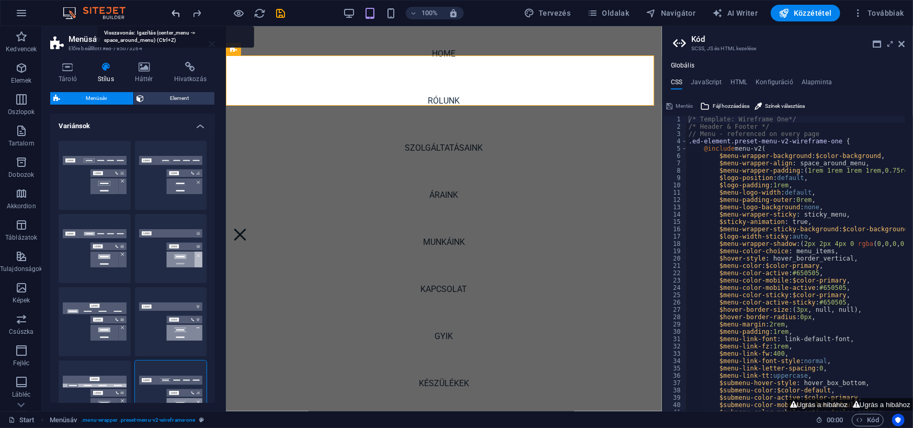
click at [174, 16] on icon "undo" at bounding box center [176, 13] width 12 height 12
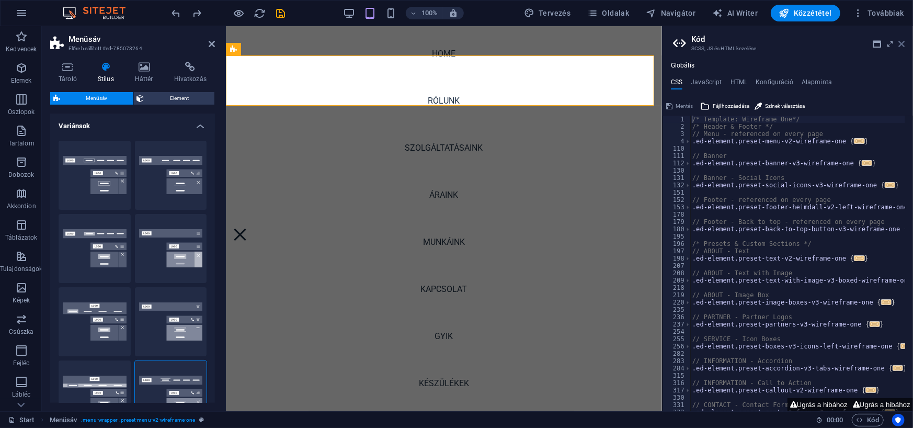
click at [902, 41] on icon at bounding box center [901, 44] width 6 height 8
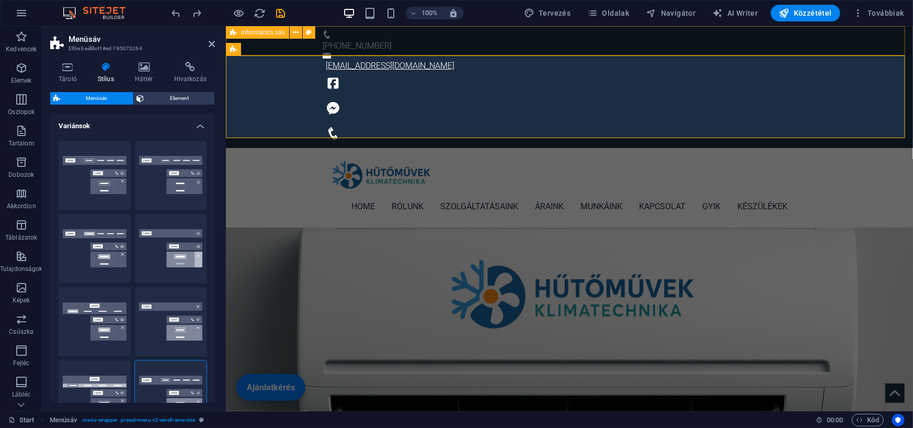
type input "1"
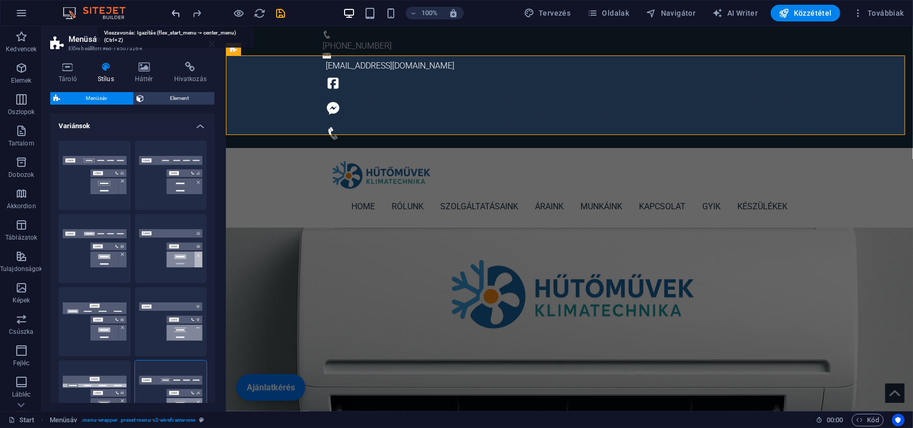
click at [173, 12] on icon "undo" at bounding box center [176, 13] width 12 height 12
click at [142, 67] on icon at bounding box center [143, 67] width 35 height 10
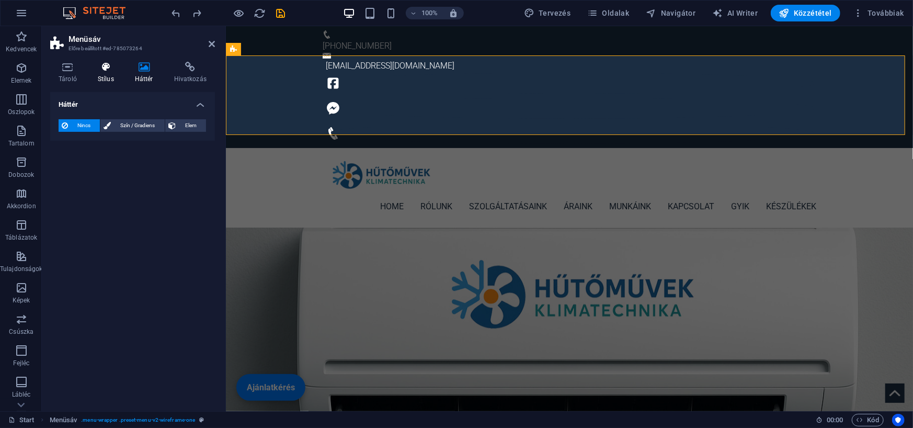
click at [97, 70] on icon at bounding box center [105, 67] width 33 height 10
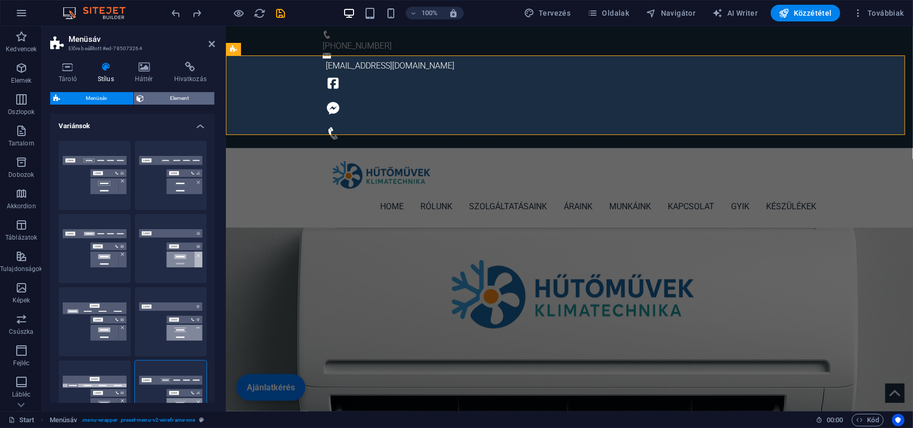
click at [150, 96] on span "Element" at bounding box center [179, 98] width 64 height 13
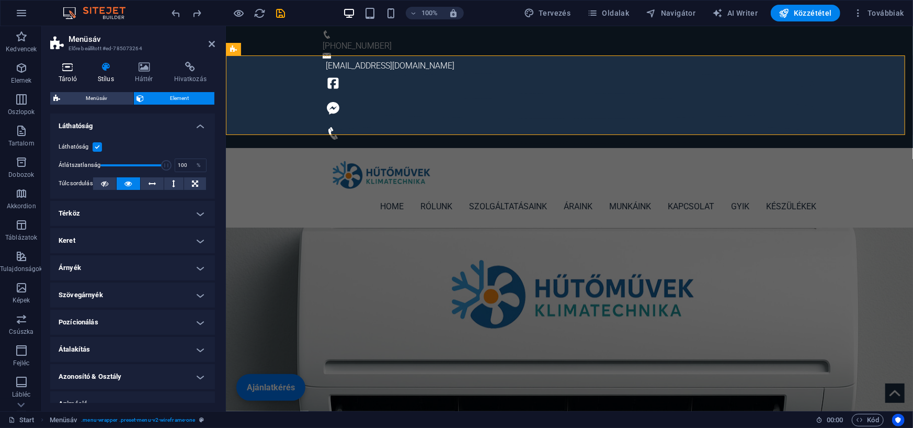
click at [74, 75] on h4 "Tároló" at bounding box center [69, 73] width 39 height 22
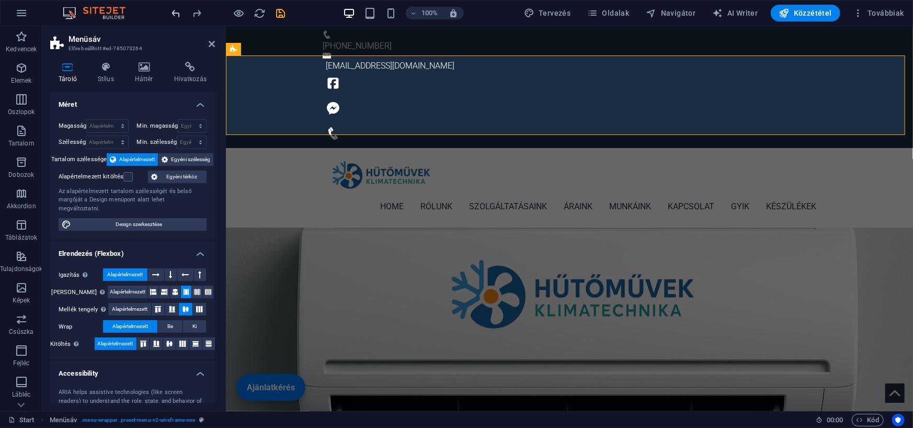
click at [177, 15] on icon "undo" at bounding box center [176, 13] width 12 height 12
click at [177, 15] on div at bounding box center [228, 13] width 117 height 17
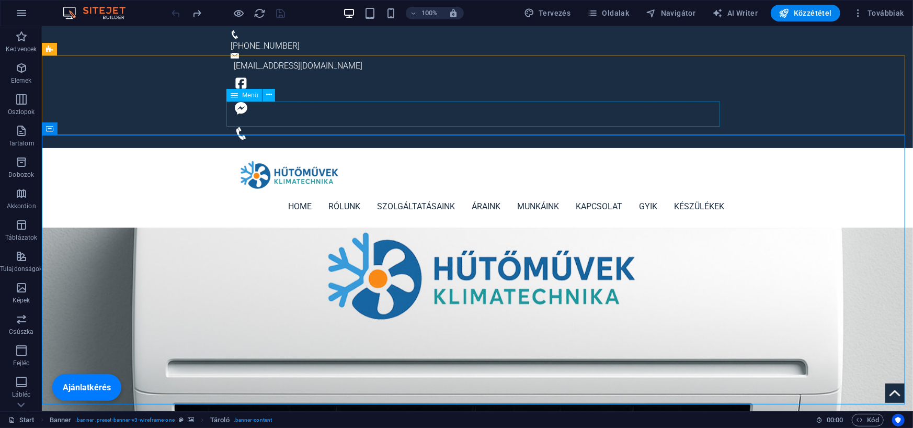
click at [246, 97] on span "Menü" at bounding box center [250, 95] width 16 height 6
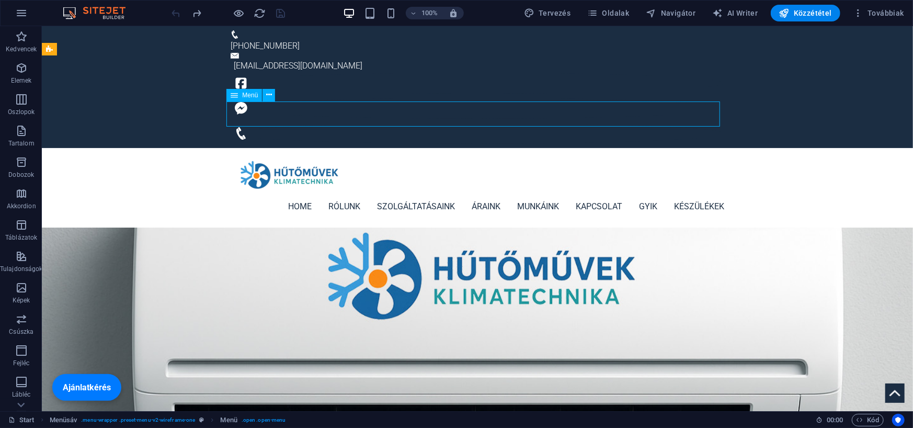
click at [246, 97] on span "Menü" at bounding box center [250, 95] width 16 height 6
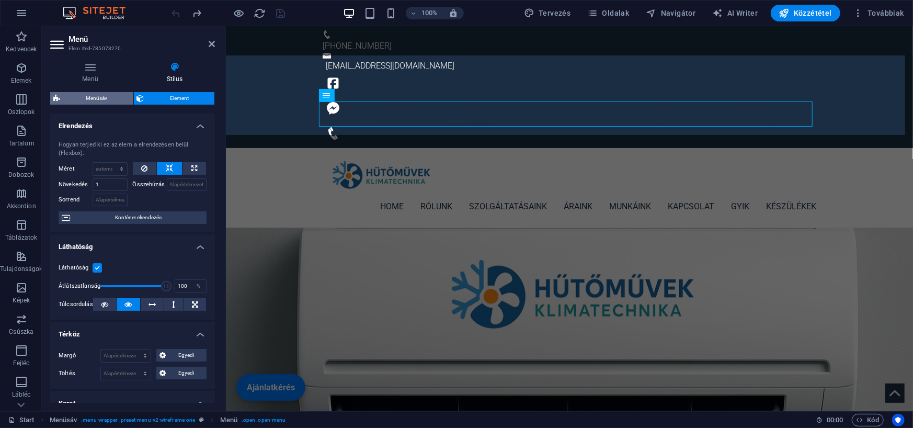
click at [99, 99] on span "Menüsáv" at bounding box center [96, 98] width 67 height 13
select select "rem"
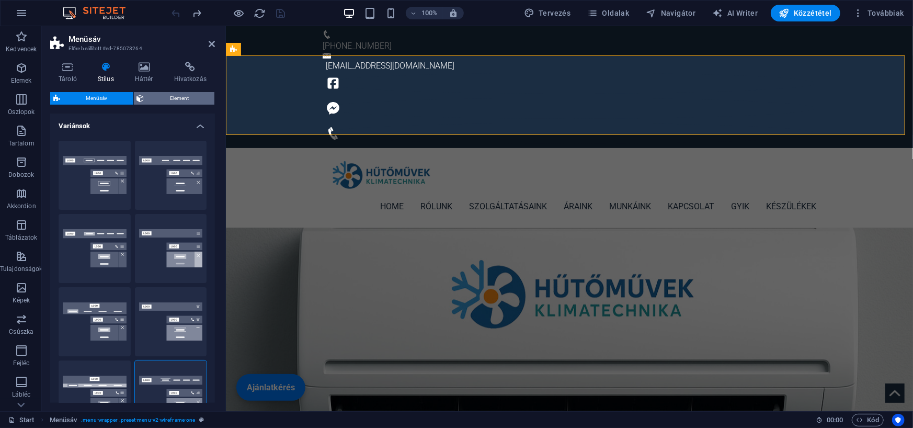
click at [171, 95] on span "Element" at bounding box center [179, 98] width 64 height 13
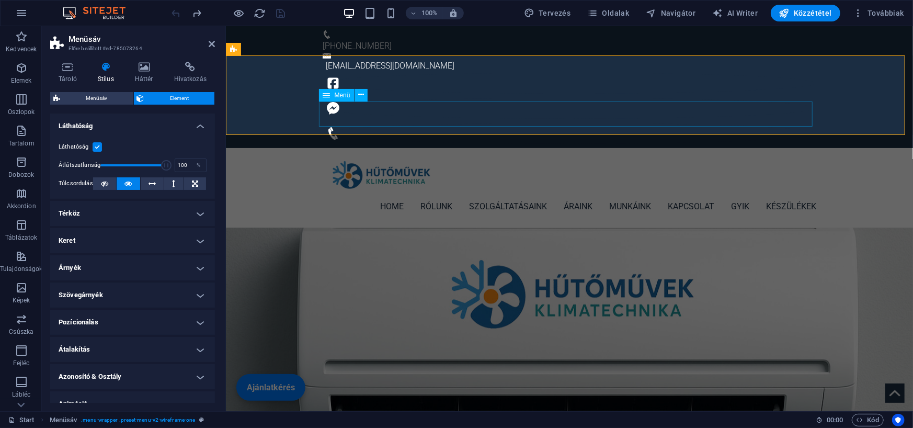
click at [344, 95] on span "Menü" at bounding box center [342, 95] width 16 height 6
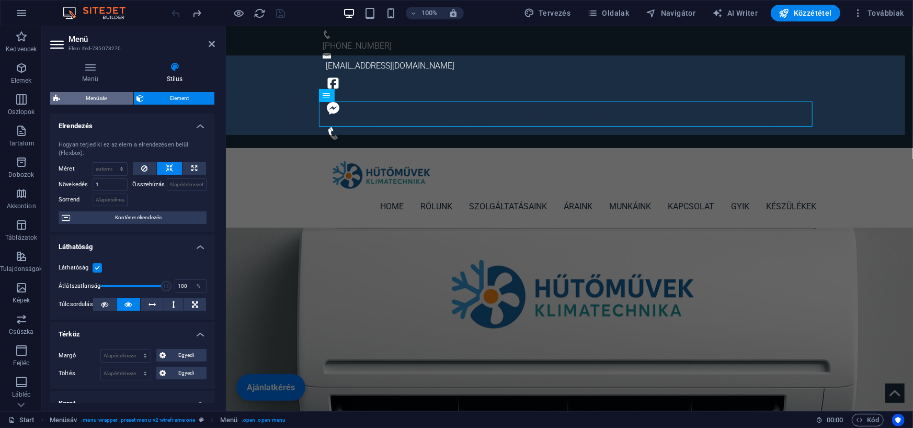
click at [94, 94] on span "Menüsáv" at bounding box center [96, 98] width 67 height 13
select select "rem"
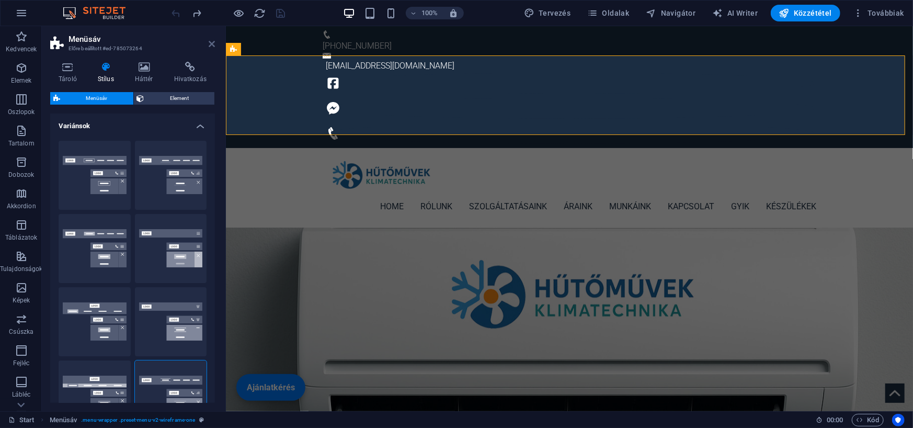
click at [214, 44] on icon at bounding box center [212, 44] width 6 height 8
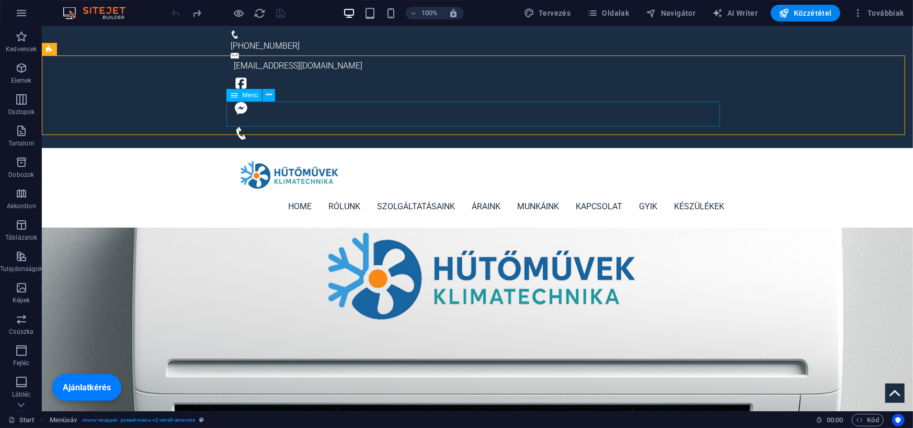
click at [250, 95] on span "Menü" at bounding box center [250, 95] width 16 height 6
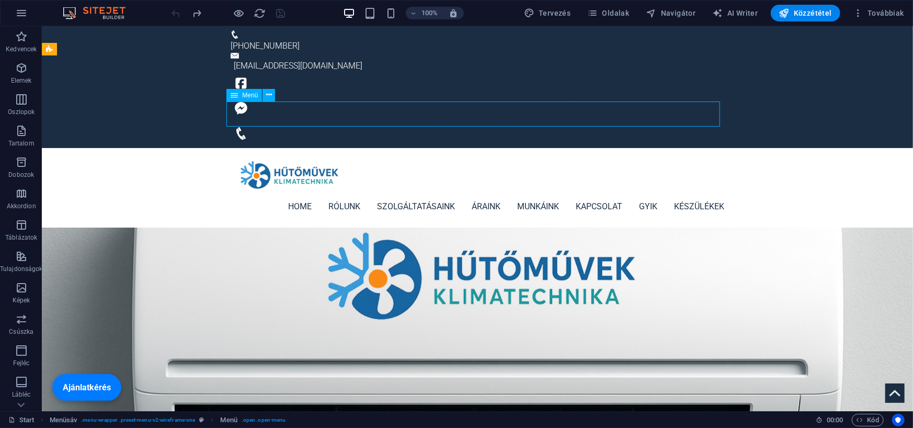
click at [250, 95] on span "Menü" at bounding box center [250, 95] width 16 height 6
select select
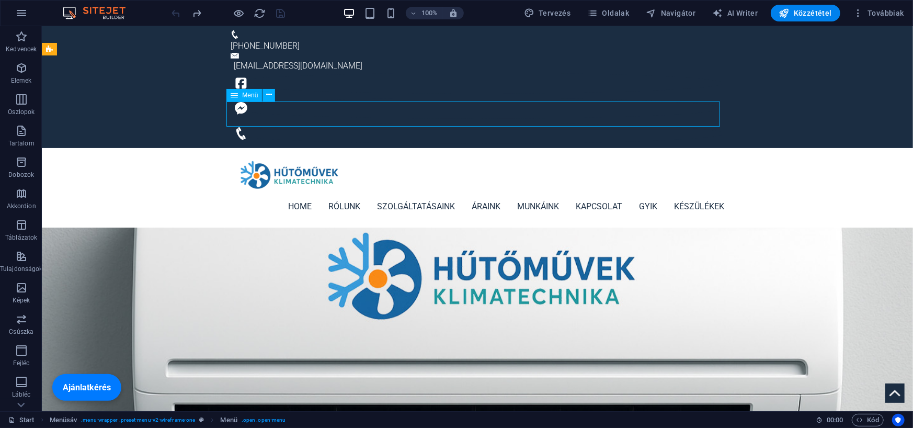
select select
select select "4"
select select "5"
select select "overlay"
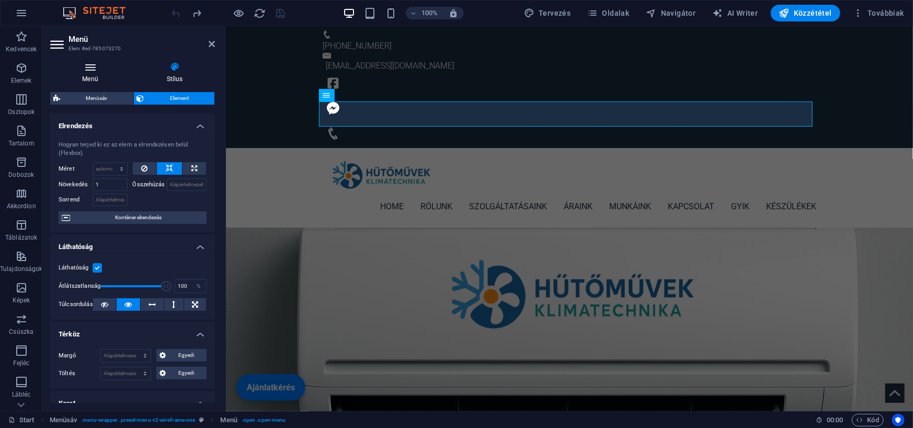
click at [98, 68] on icon at bounding box center [90, 67] width 80 height 10
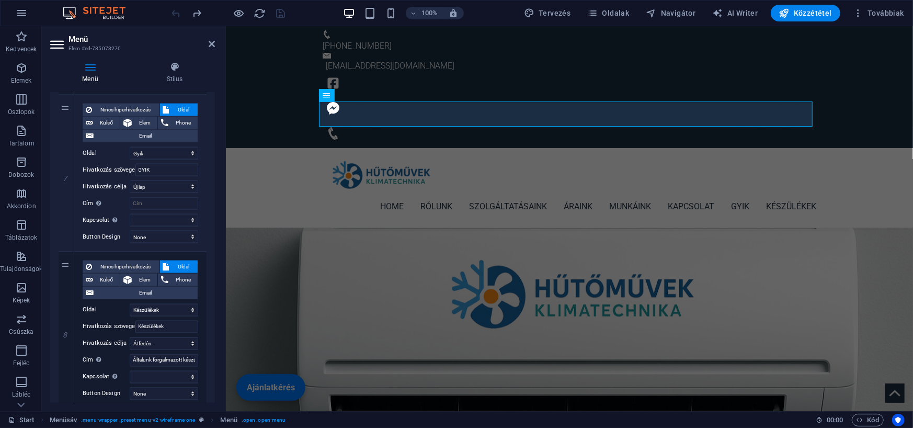
scroll to position [1079, 0]
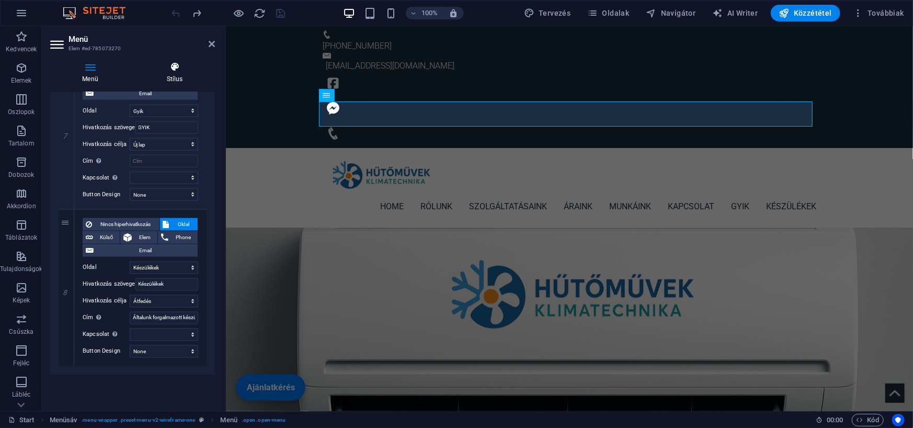
click at [177, 63] on icon at bounding box center [174, 67] width 80 height 10
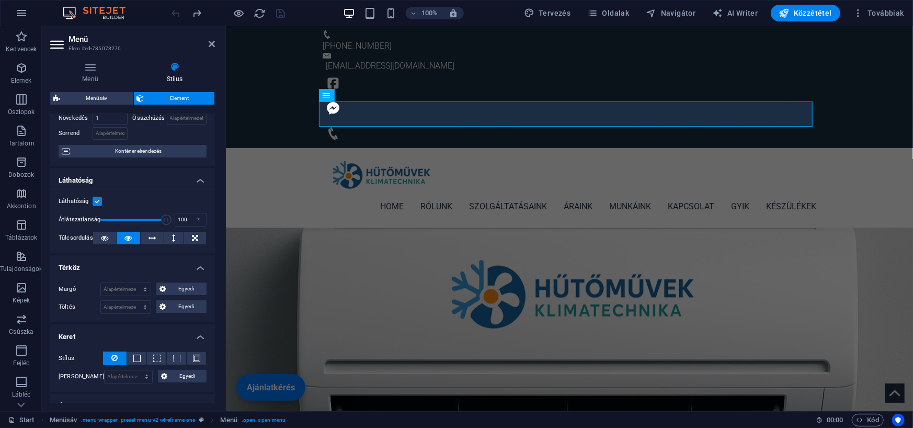
scroll to position [0, 0]
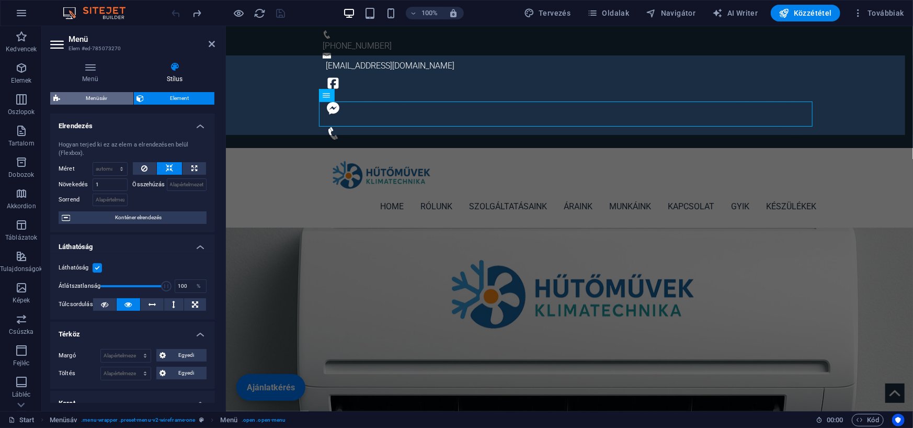
click at [88, 98] on span "Menüsáv" at bounding box center [96, 98] width 67 height 13
select select "rem"
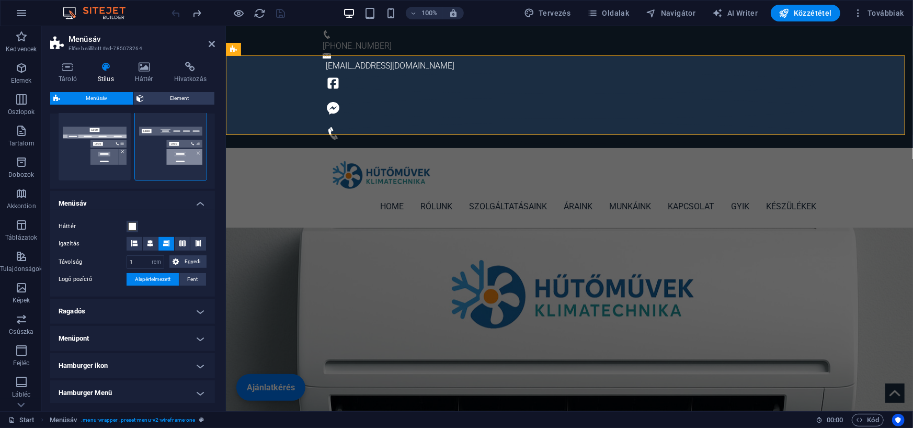
scroll to position [319, 0]
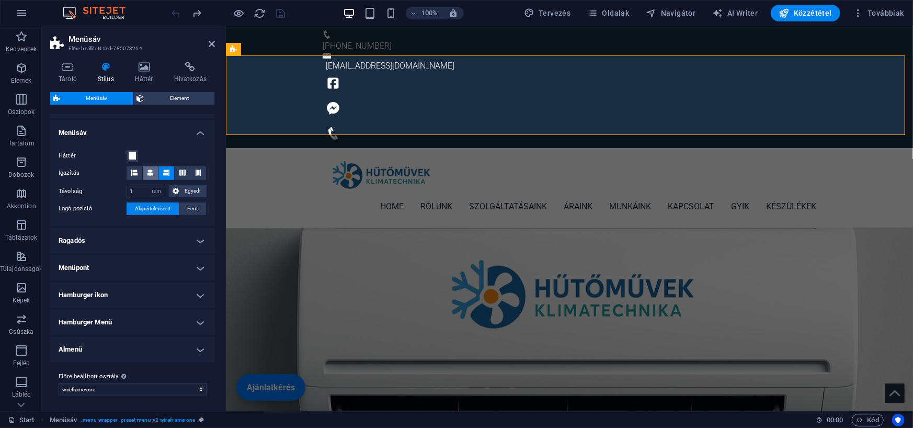
click at [148, 171] on icon at bounding box center [150, 172] width 6 height 6
click at [195, 175] on span at bounding box center [198, 173] width 6 height 14
drag, startPoint x: 138, startPoint y: 191, endPoint x: 119, endPoint y: 193, distance: 20.0
click at [119, 193] on div "Távolság 1 px rem % vh vw Egyedi Egyedi" at bounding box center [133, 191] width 148 height 14
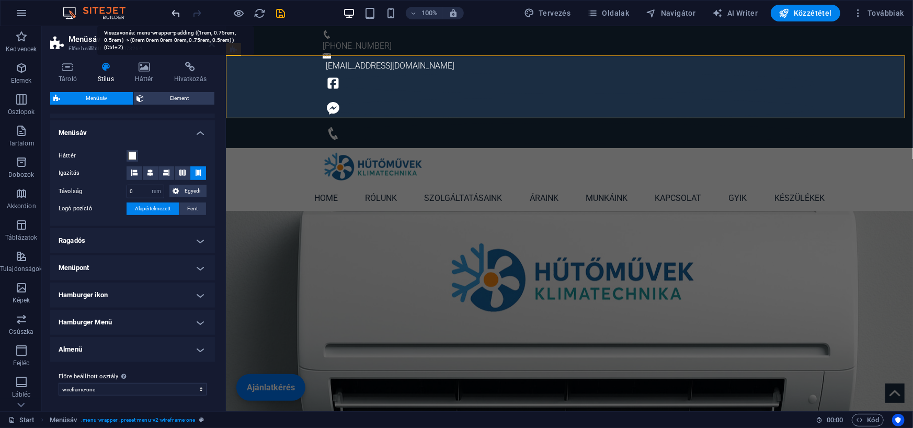
click at [174, 16] on icon "undo" at bounding box center [176, 13] width 12 height 12
type input "1"
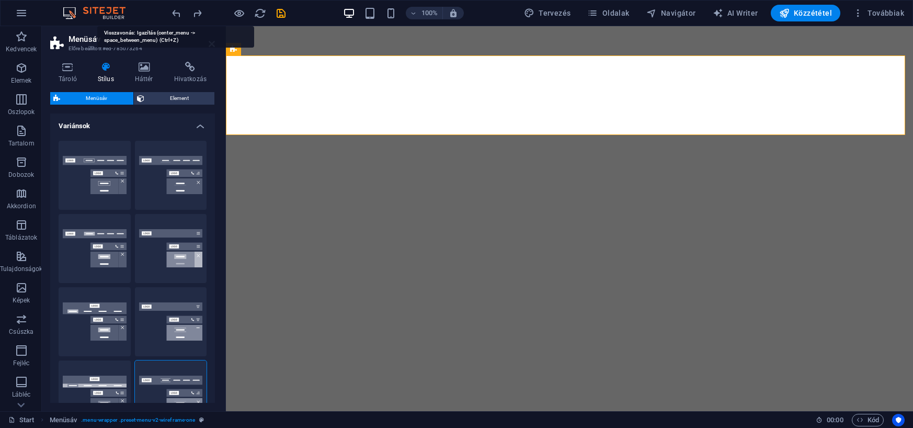
select select "rem"
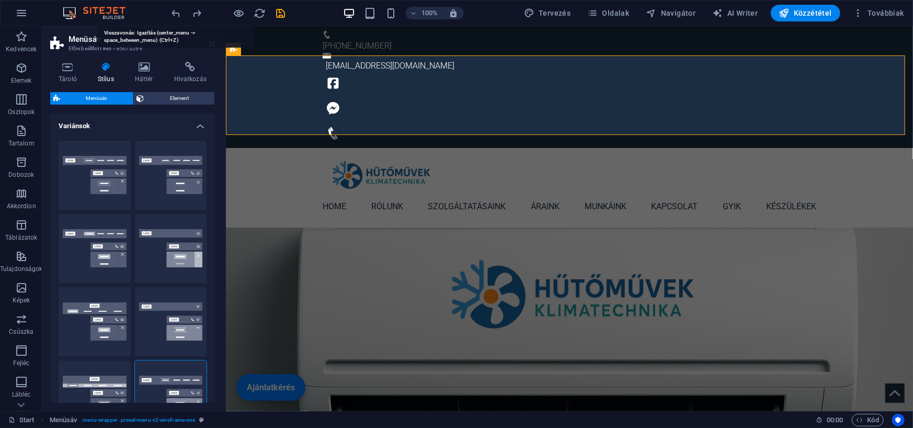
scroll to position [319, 0]
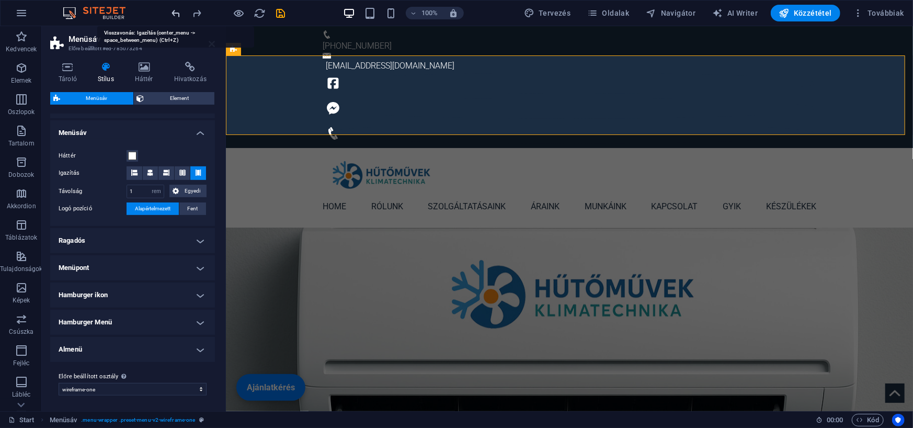
click at [180, 9] on icon "undo" at bounding box center [176, 13] width 12 height 12
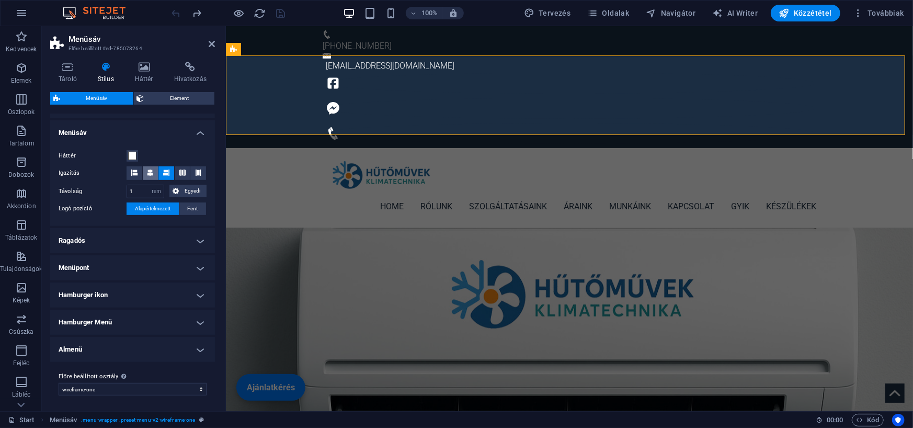
click at [151, 171] on icon at bounding box center [150, 172] width 6 height 6
click at [192, 211] on span "Fent" at bounding box center [192, 208] width 10 height 13
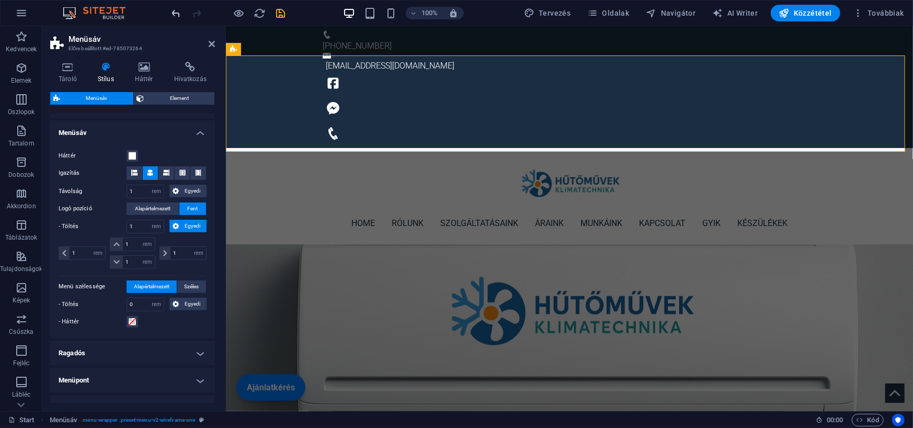
click at [175, 11] on icon "undo" at bounding box center [176, 13] width 12 height 12
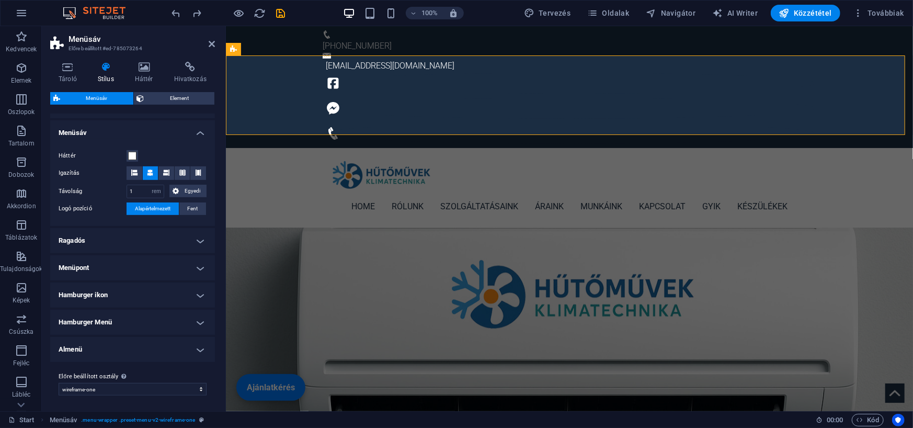
click at [196, 239] on h4 "Ragadós" at bounding box center [132, 240] width 165 height 25
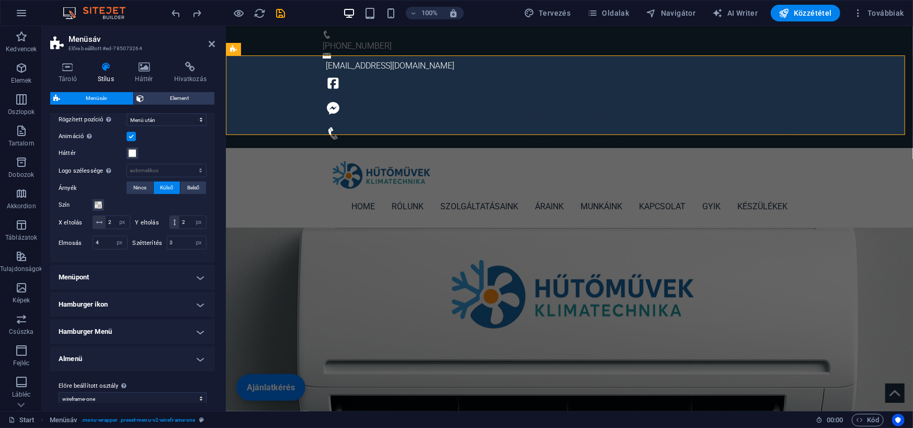
scroll to position [476, 0]
click at [198, 287] on h4 "Menüpont" at bounding box center [132, 276] width 165 height 25
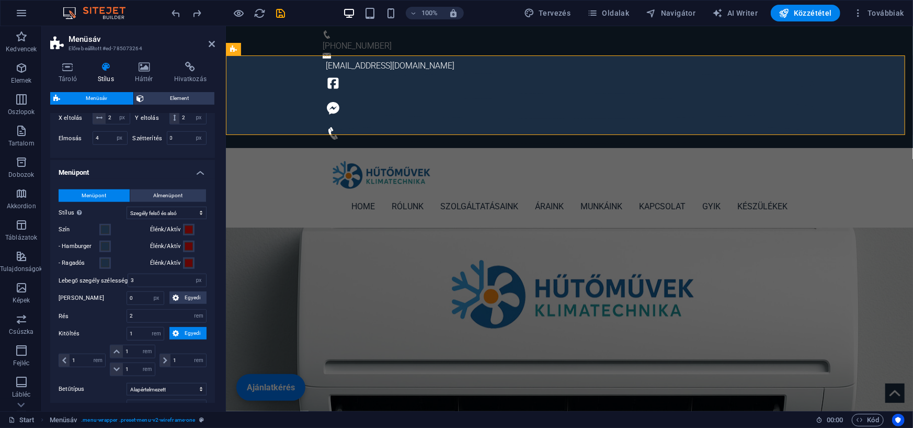
scroll to position [581, 0]
click at [279, 11] on icon "save" at bounding box center [281, 13] width 12 height 12
checkbox input "false"
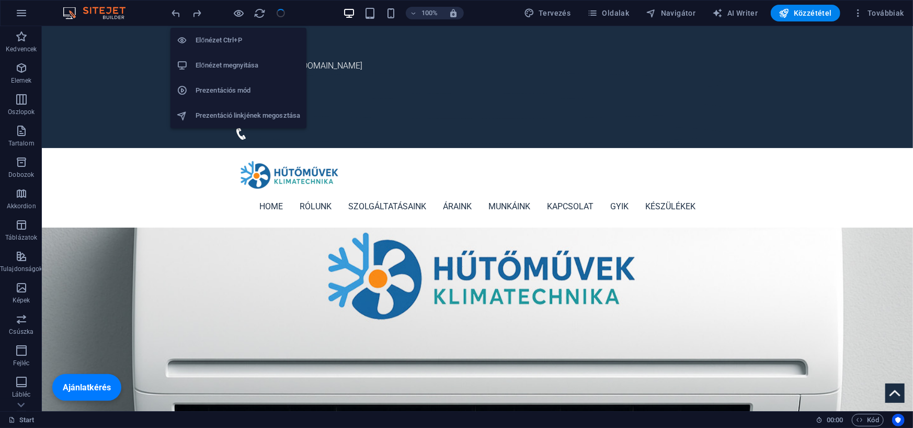
click at [241, 64] on h6 "Előnézet megnyitása" at bounding box center [247, 65] width 105 height 13
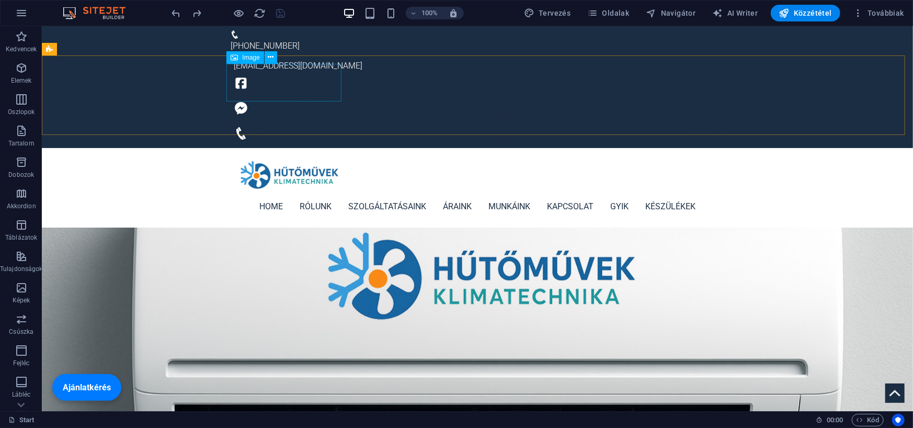
click at [246, 57] on span "Image" at bounding box center [250, 57] width 17 height 6
select select "px"
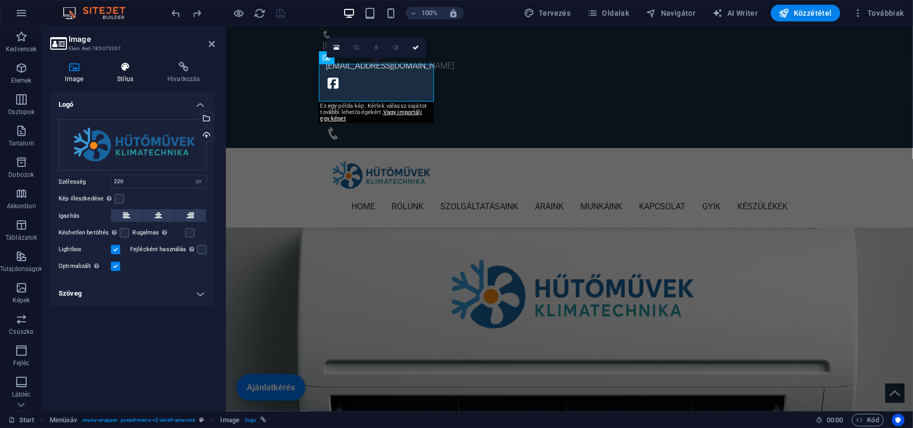
click at [129, 74] on h4 "Stílus" at bounding box center [127, 73] width 50 height 22
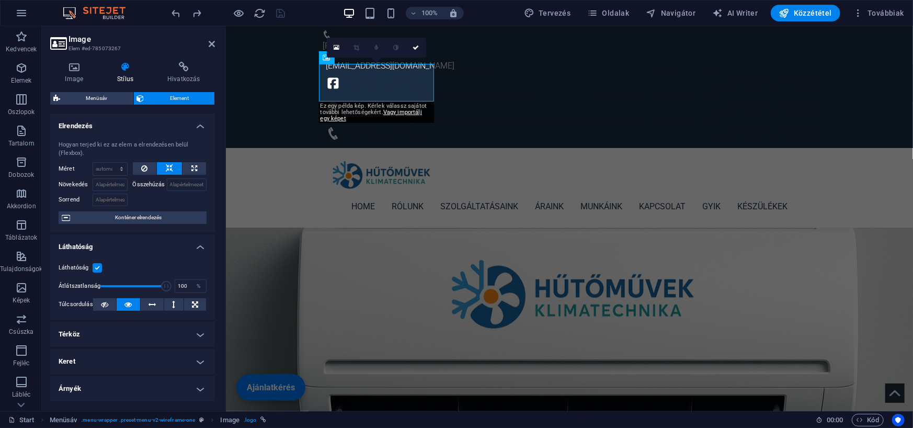
click at [199, 330] on h4 "Térköz" at bounding box center [132, 333] width 165 height 25
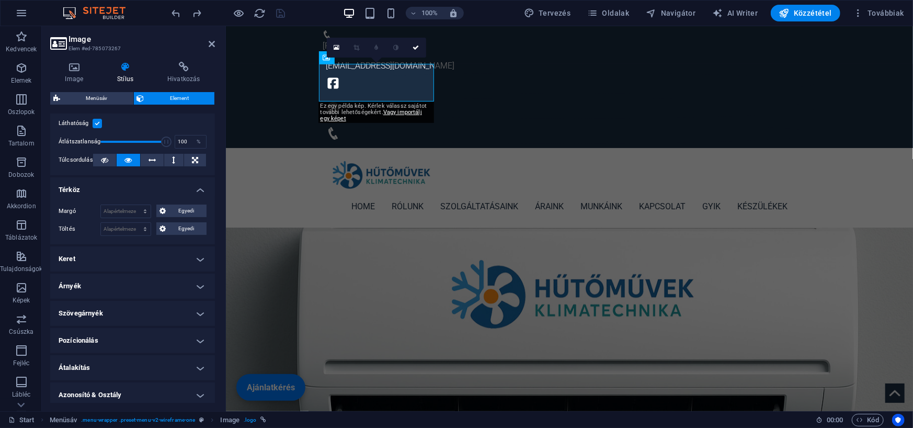
scroll to position [157, 0]
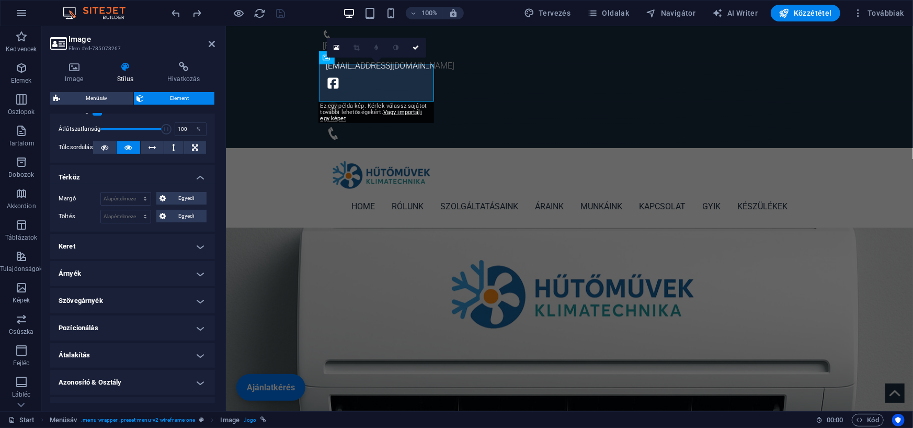
click at [192, 247] on h4 "Keret" at bounding box center [132, 246] width 165 height 25
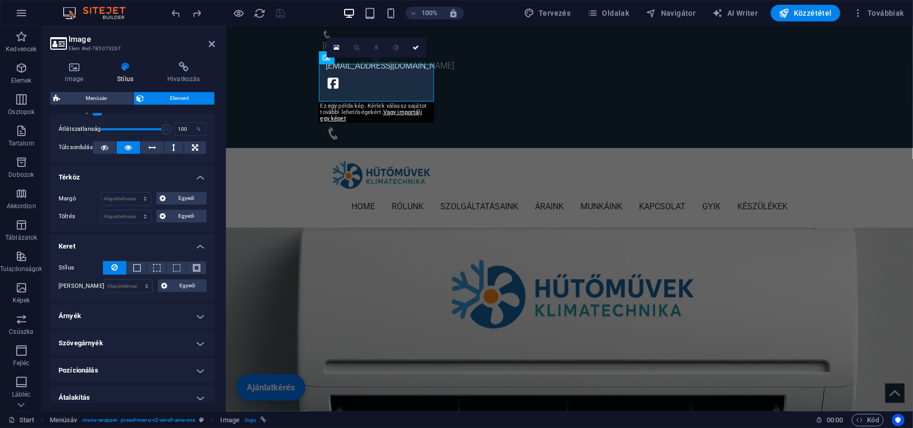
click at [172, 365] on h4 "Pozícionálás" at bounding box center [132, 369] width 165 height 25
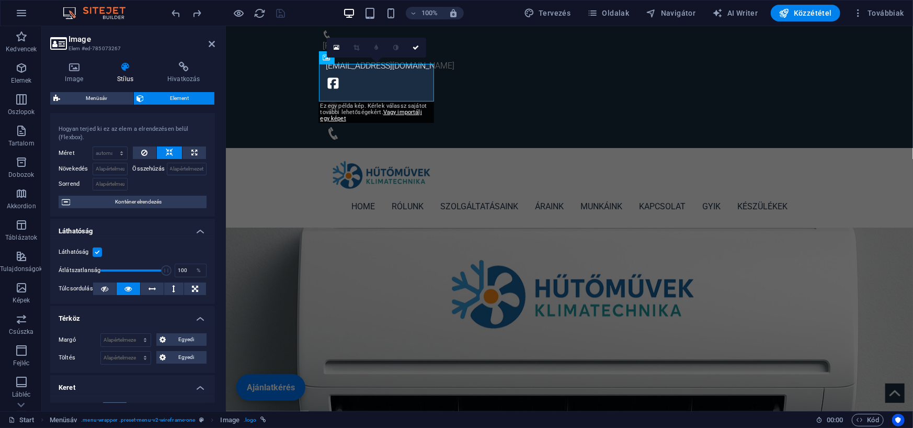
scroll to position [0, 0]
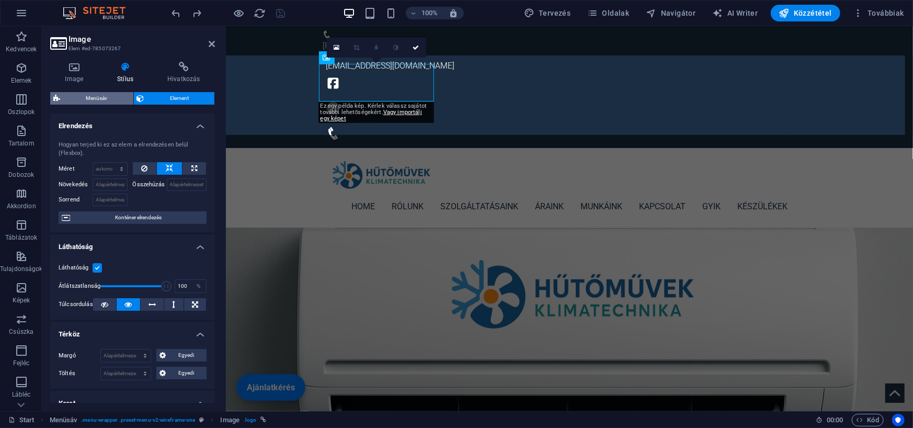
click at [95, 94] on span "Menüsáv" at bounding box center [96, 98] width 67 height 13
select select "rem"
select select "sticky_menu"
select select "px"
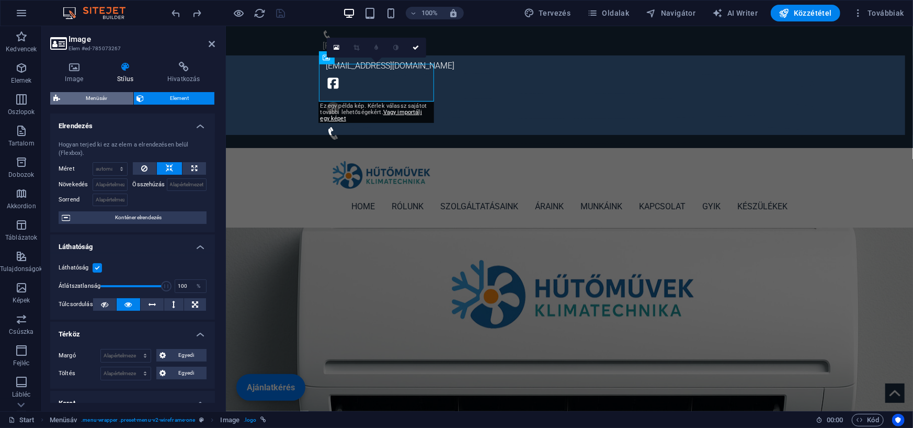
select select "px"
select select "hover_border_vertical"
select select "px"
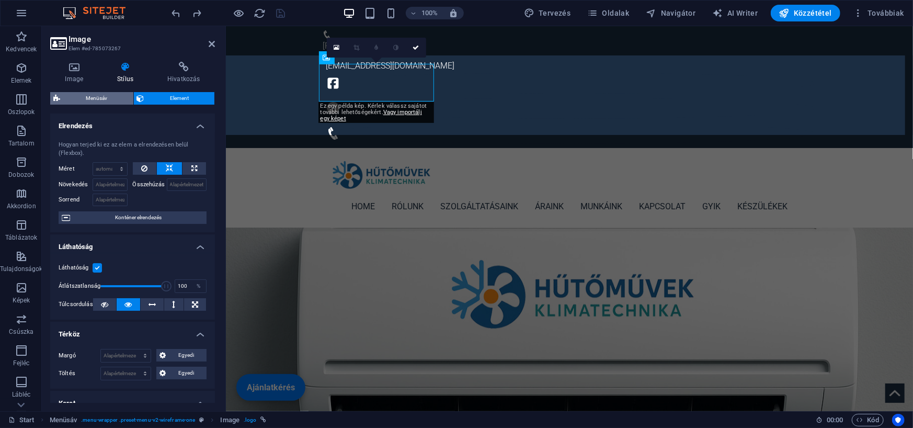
select select "rem"
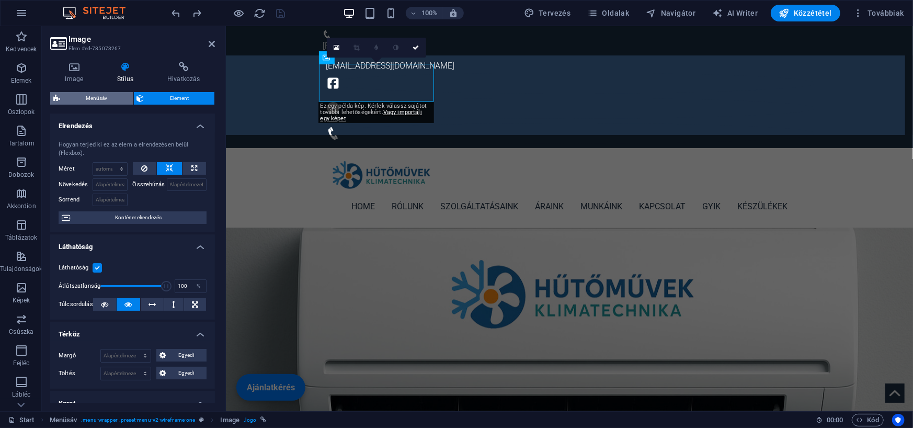
select select "rem"
select select "400"
select select "px"
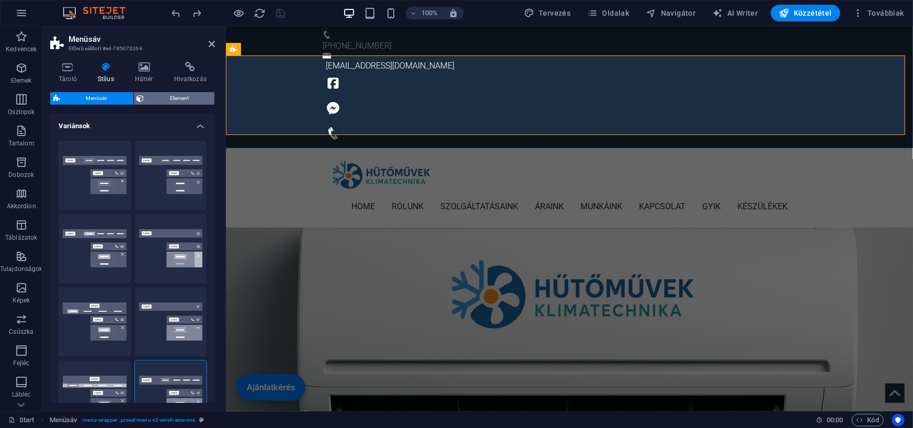
click at [154, 94] on span "Element" at bounding box center [179, 98] width 64 height 13
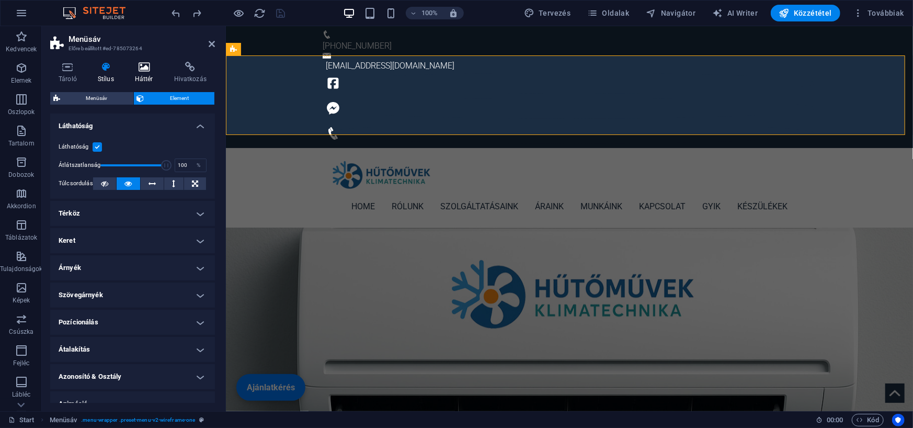
click at [145, 73] on h4 "Háttér" at bounding box center [145, 73] width 39 height 22
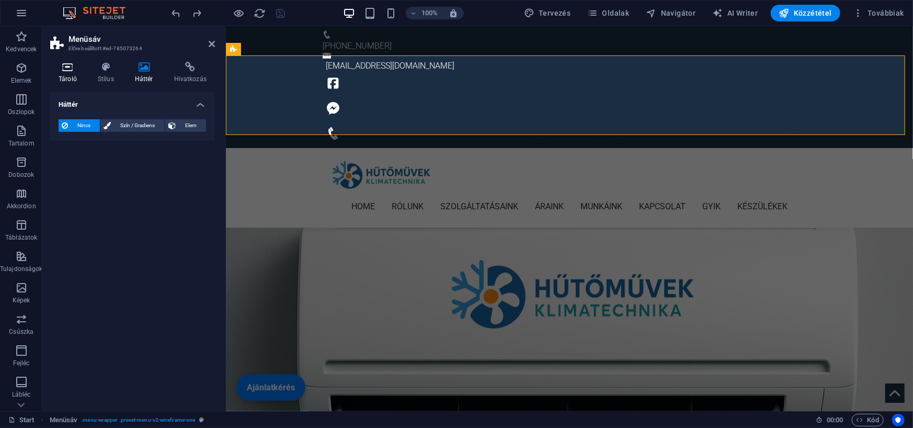
click at [75, 78] on h4 "Tároló" at bounding box center [69, 73] width 39 height 22
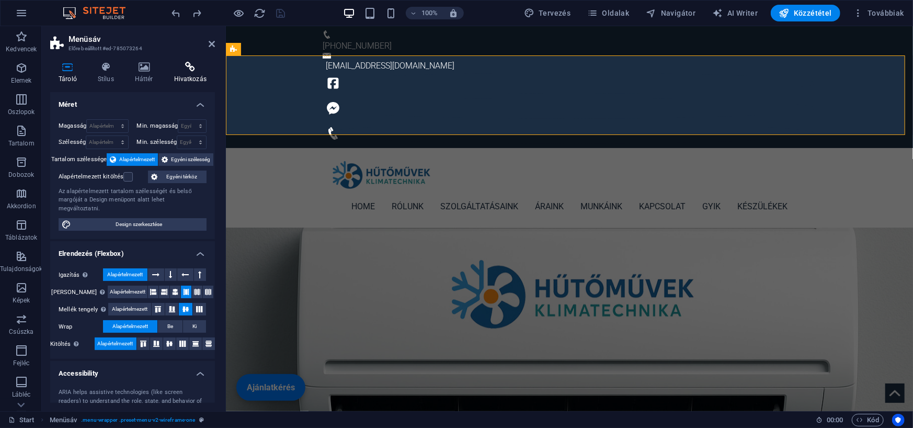
click at [183, 76] on h4 "Hivatkozás" at bounding box center [190, 73] width 49 height 22
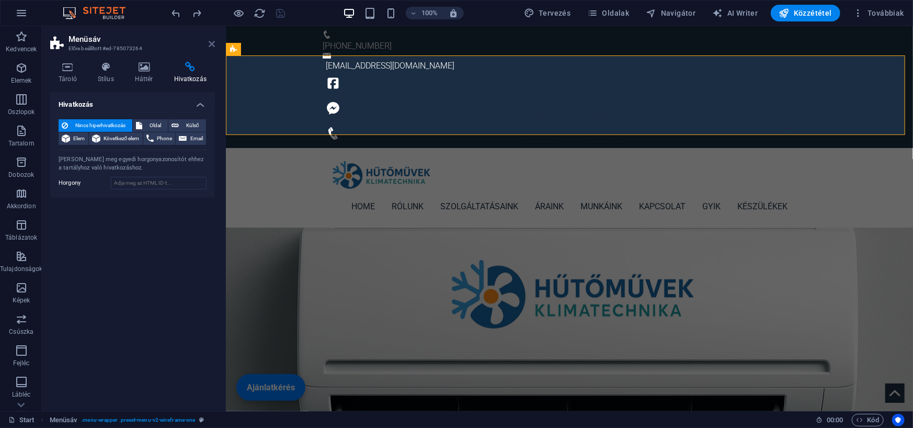
click at [209, 47] on icon at bounding box center [212, 44] width 6 height 8
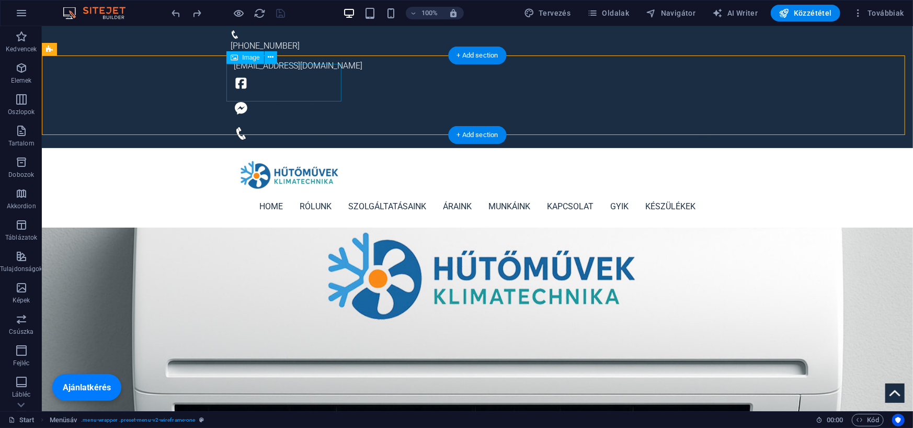
click at [279, 156] on figure at bounding box center [476, 175] width 493 height 38
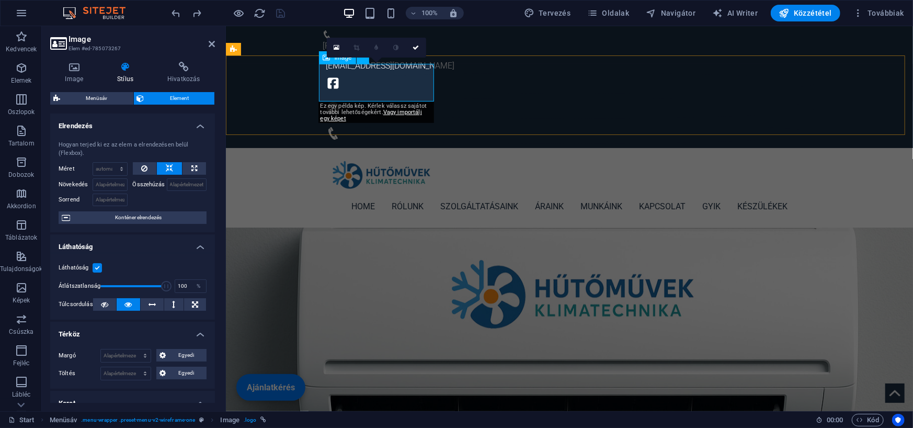
click at [357, 156] on figure at bounding box center [568, 175] width 493 height 38
click at [287, 147] on div "Home Rólunk Szolgáltatásaink Áraink Munkáink Kapcsolat GYIK Készülékek" at bounding box center [568, 186] width 687 height 79
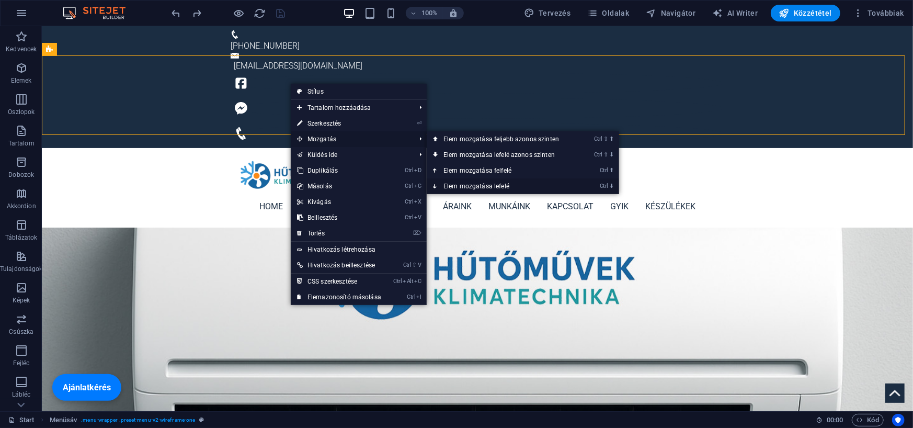
click at [495, 187] on link "Ctrl ⬇ Elem mozgatása lefelé" at bounding box center [502, 186] width 153 height 16
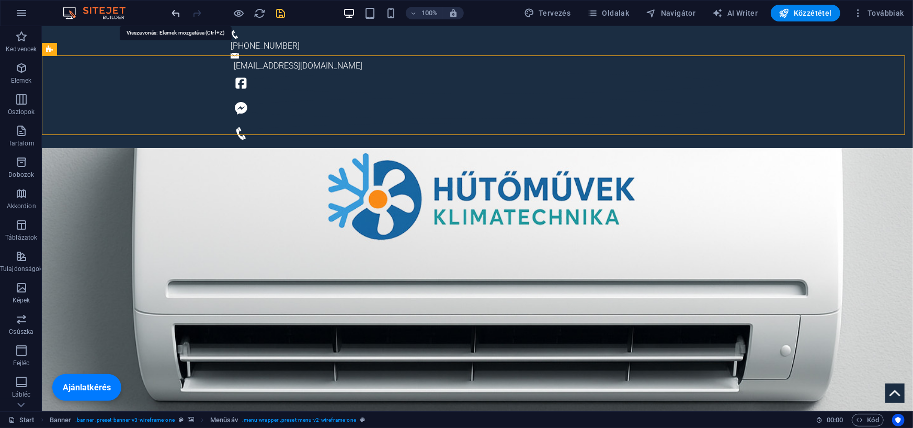
click at [177, 11] on icon "undo" at bounding box center [176, 13] width 12 height 12
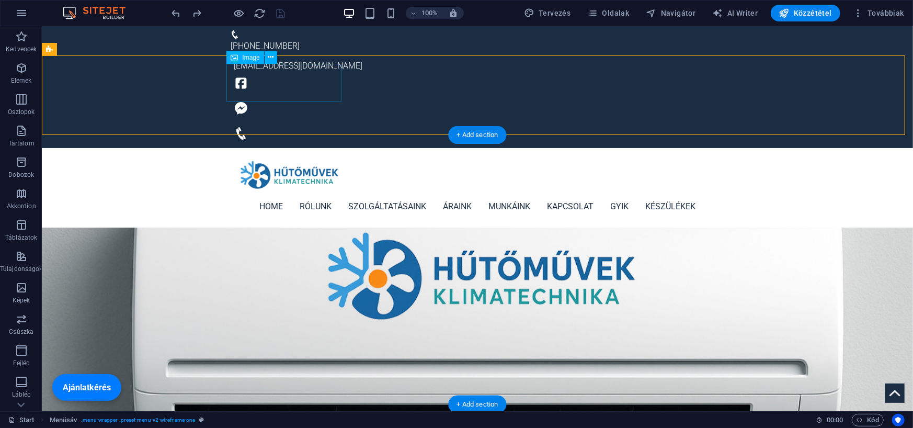
click at [271, 156] on figure at bounding box center [476, 175] width 493 height 38
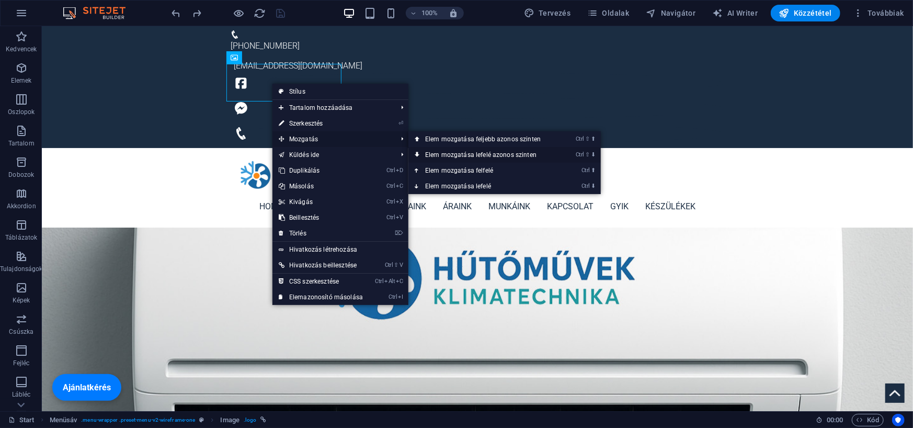
click at [449, 153] on link "Ctrl ⇧ ⬇ Elem mozgatása lefelé azonos szinten" at bounding box center [484, 155] width 153 height 16
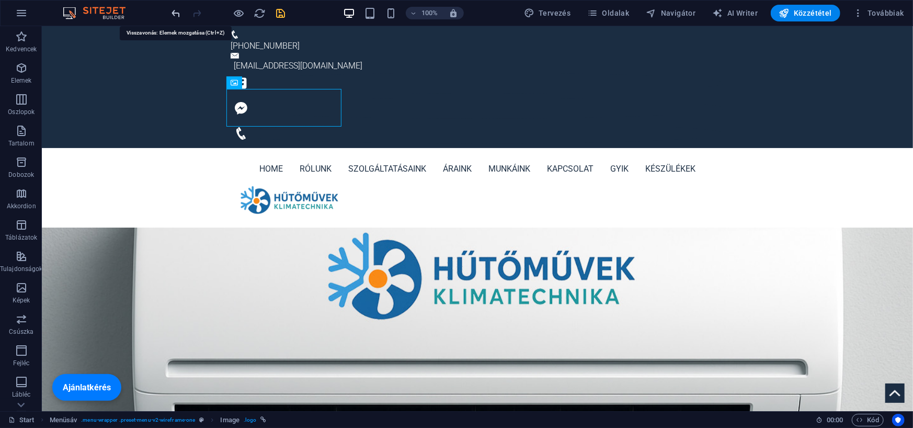
click at [179, 15] on icon "undo" at bounding box center [176, 13] width 12 height 12
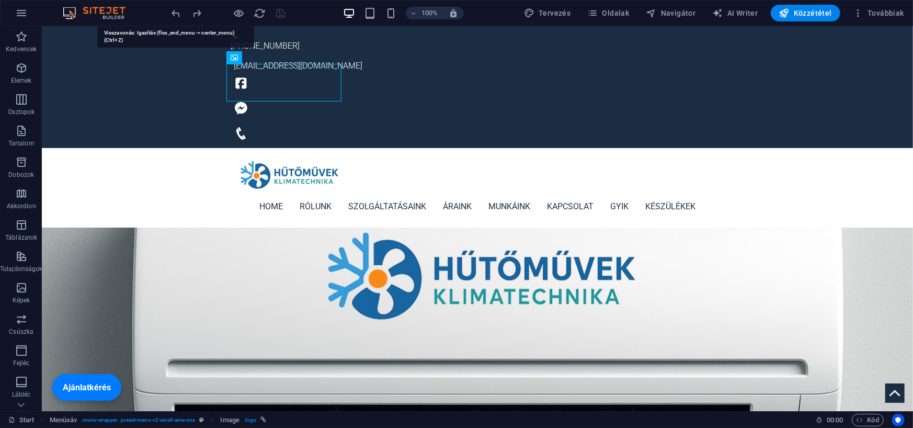
click at [179, 16] on icon "undo" at bounding box center [176, 13] width 12 height 12
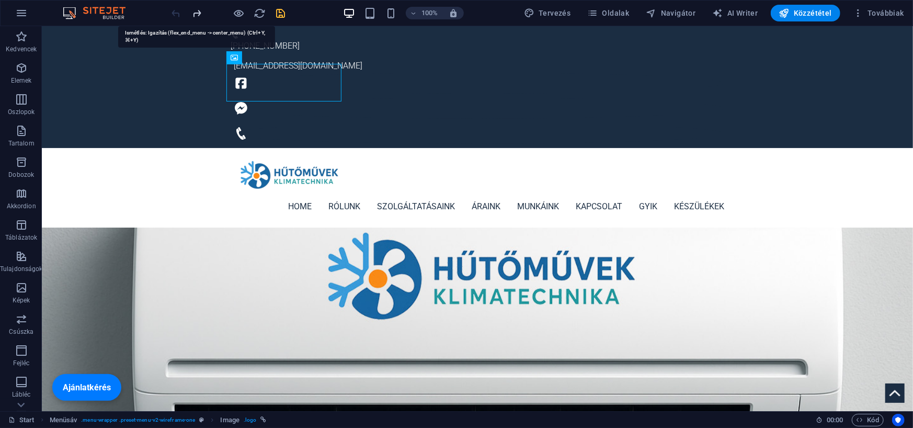
click at [194, 14] on icon "redo" at bounding box center [197, 13] width 12 height 12
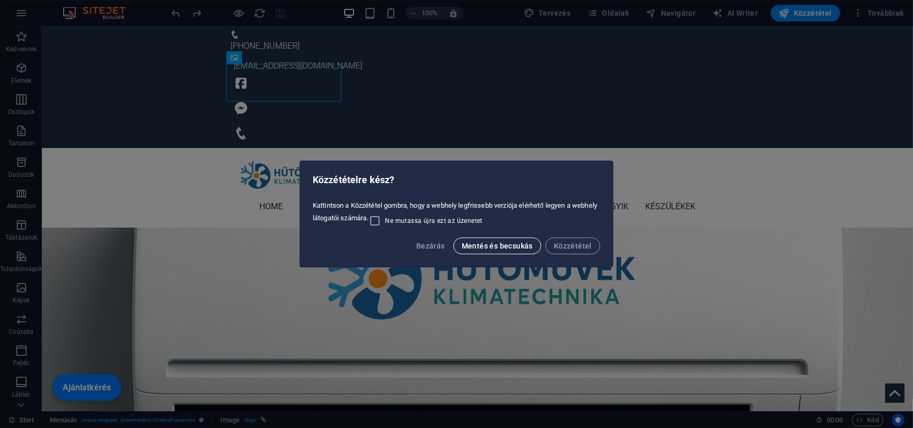
click at [529, 244] on span "Mentés és becsukás" at bounding box center [496, 245] width 71 height 8
